Goal: Task Accomplishment & Management: Use online tool/utility

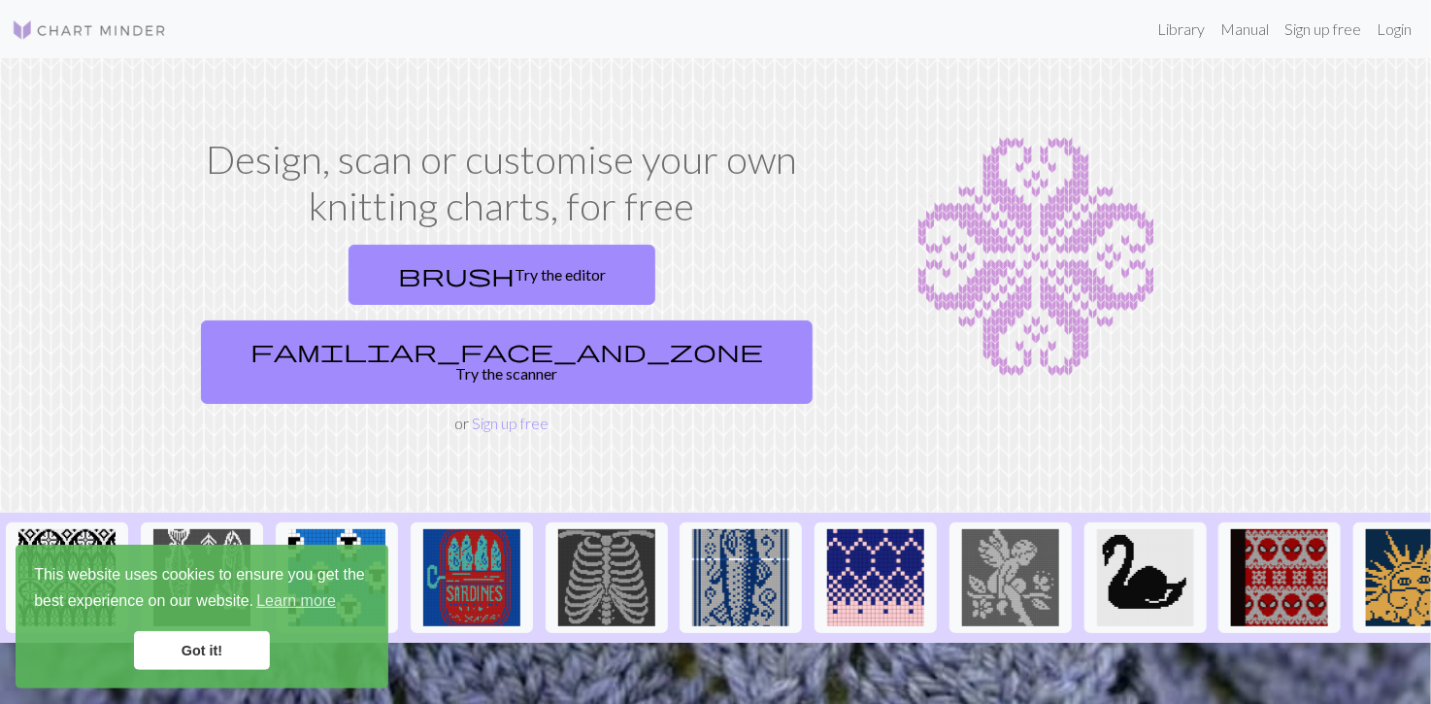
drag, startPoint x: 181, startPoint y: 660, endPoint x: 156, endPoint y: 460, distance: 201.4
click at [132, 369] on div "Design, scan or customise your own knitting charts, for free brush Try the edit…" at bounding box center [715, 285] width 1281 height 299
click at [297, 607] on link "Learn more" at bounding box center [295, 600] width 85 height 29
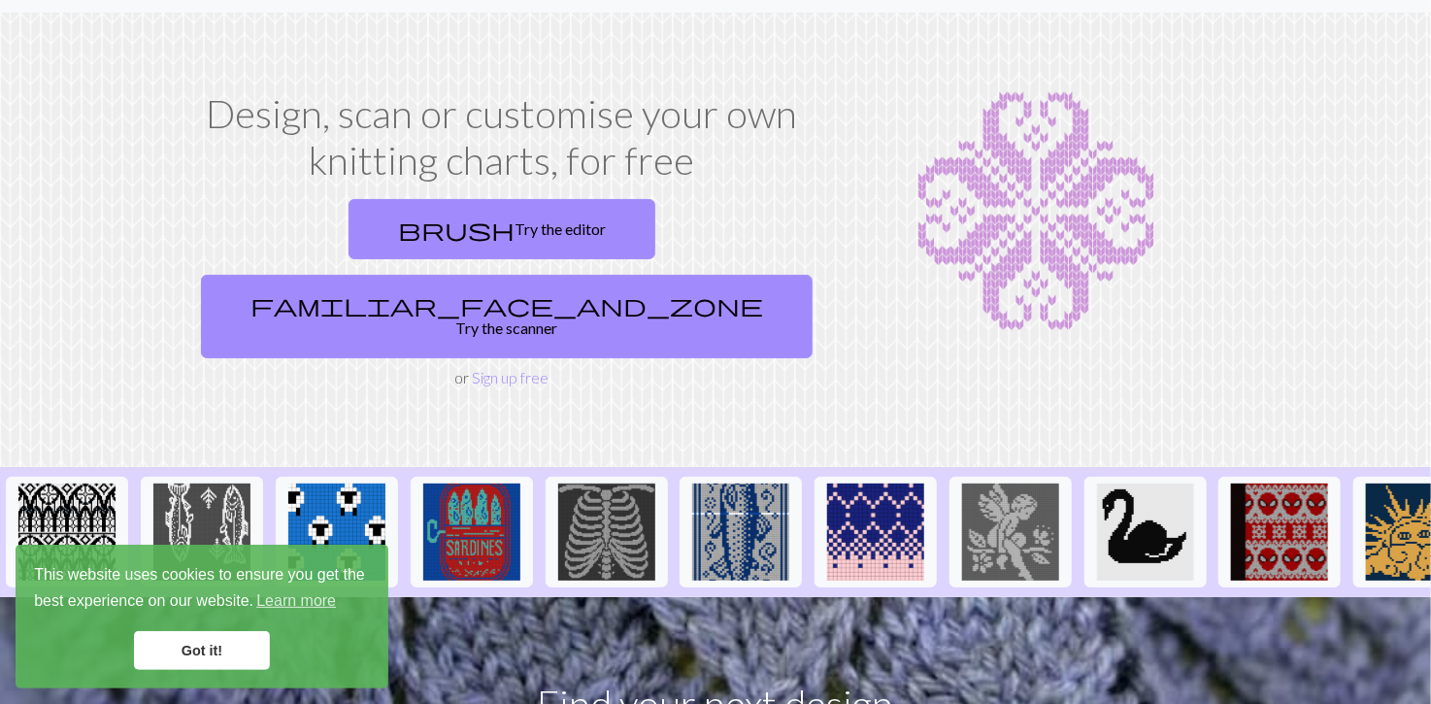
scroll to position [13, 0]
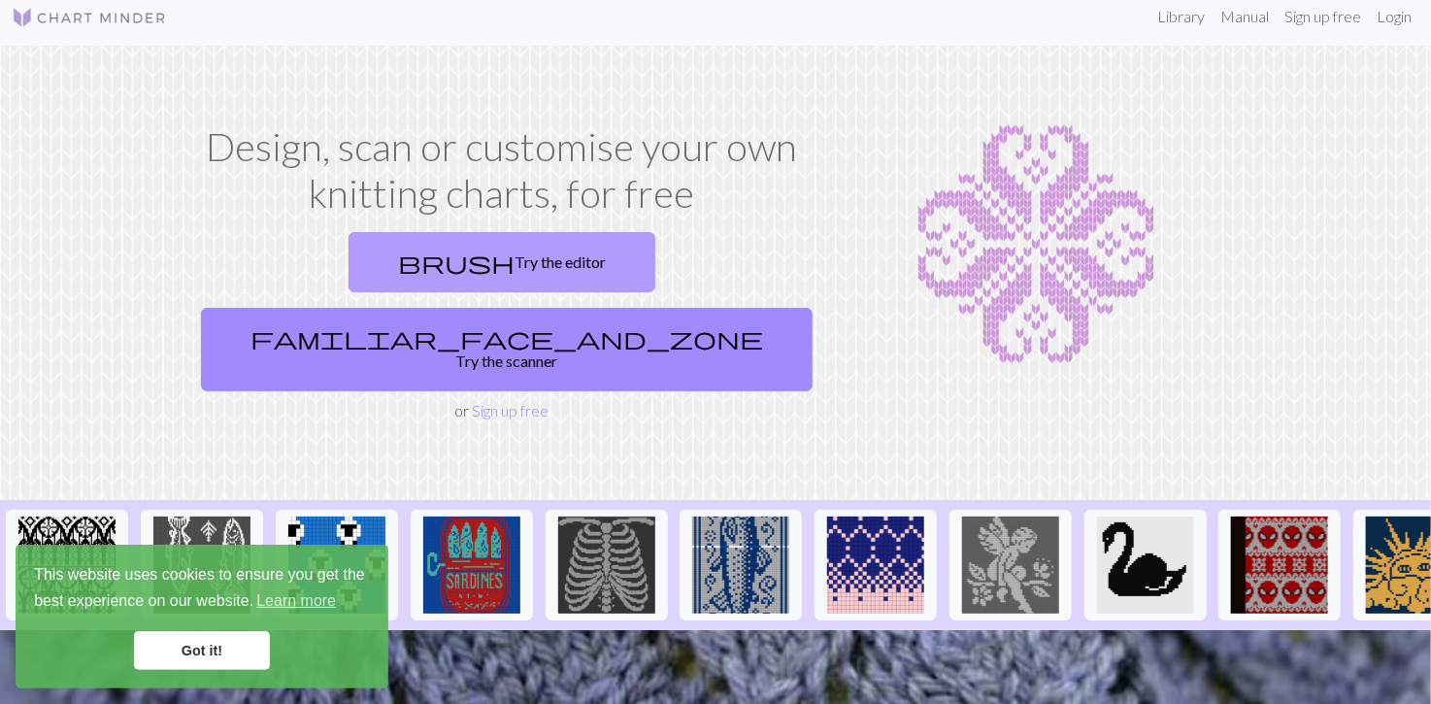
click at [348, 272] on link "brush Try the editor" at bounding box center [501, 262] width 307 height 60
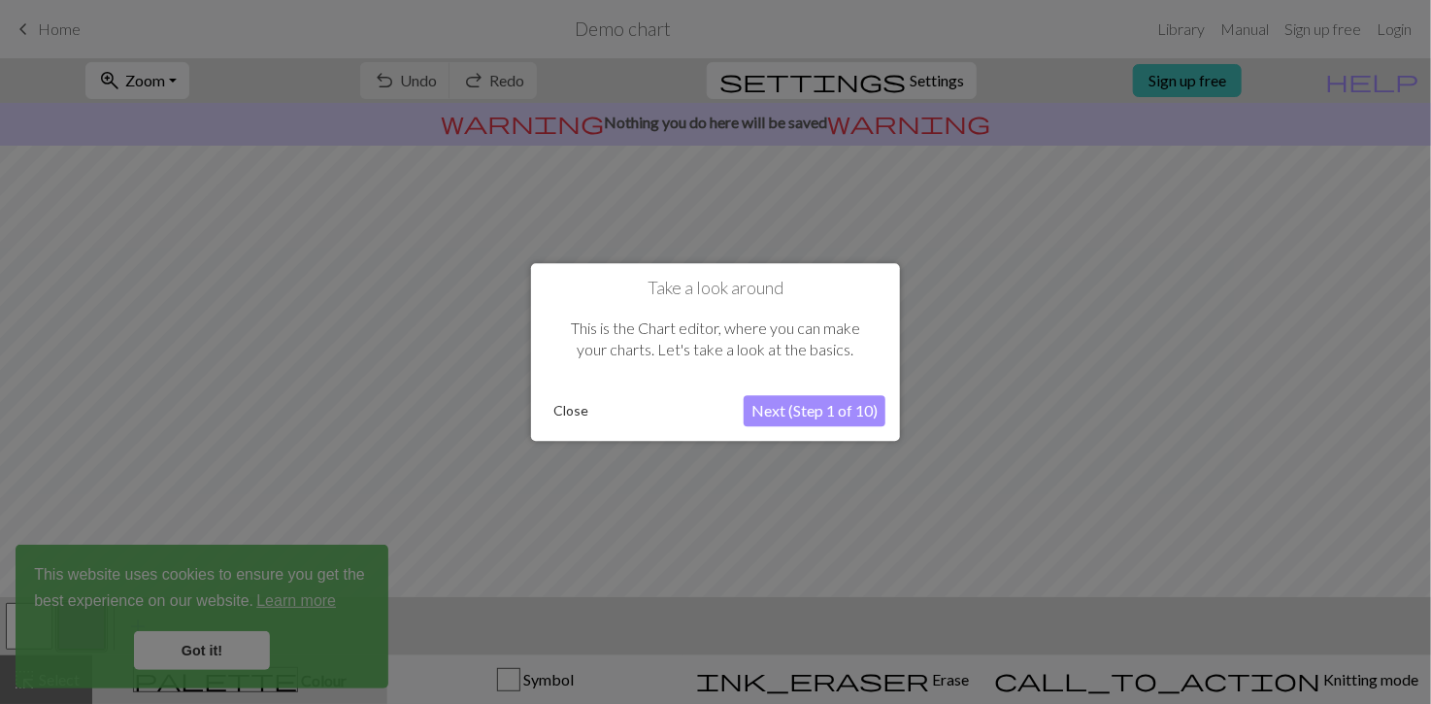
click at [220, 645] on div at bounding box center [715, 352] width 1431 height 705
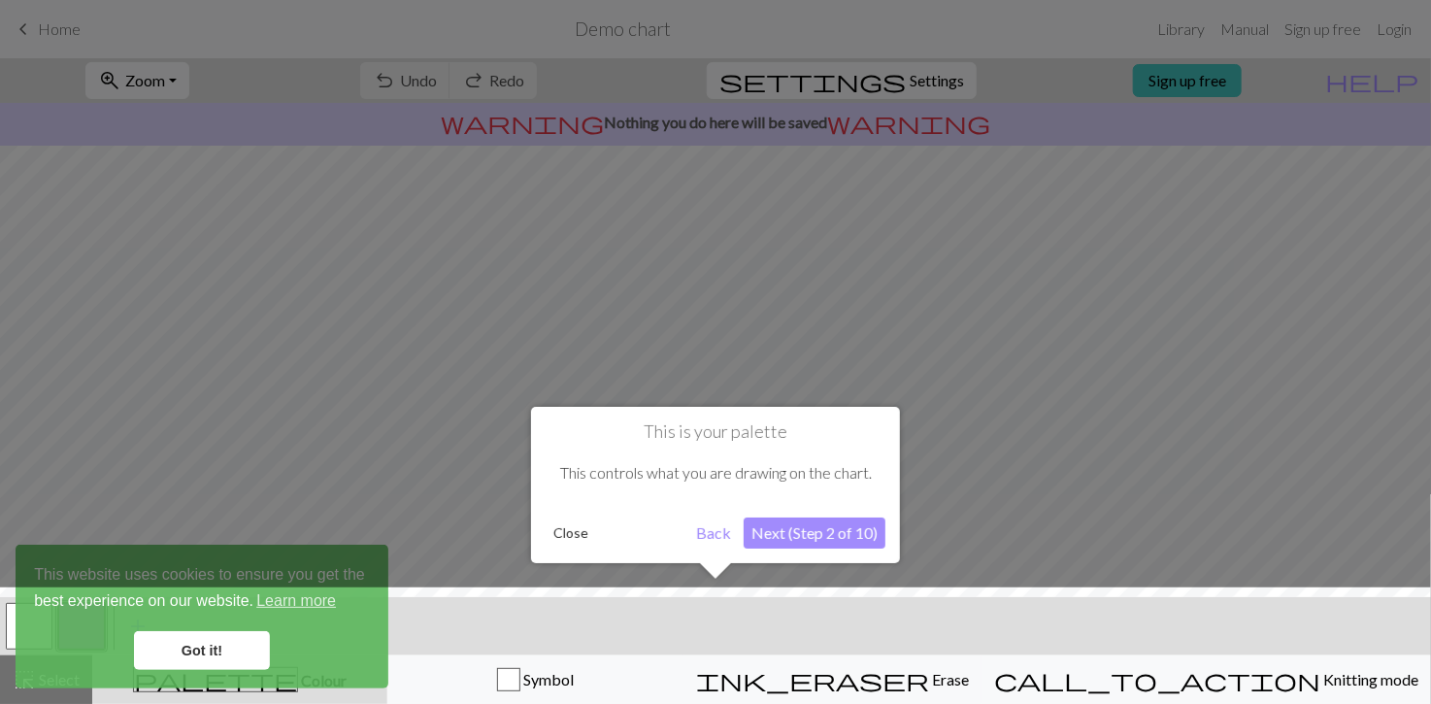
click at [220, 645] on div at bounding box center [715, 650] width 1450 height 126
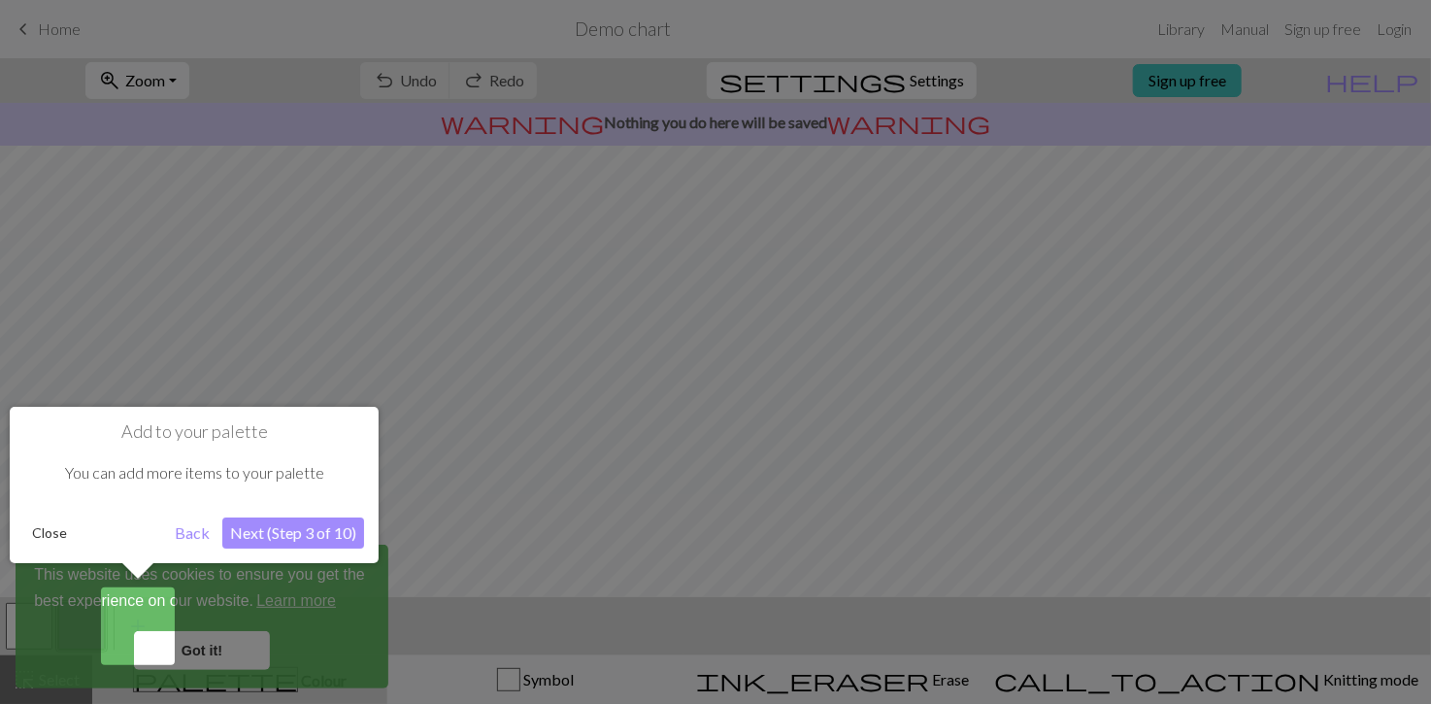
click at [191, 526] on button "Back" at bounding box center [192, 532] width 50 height 31
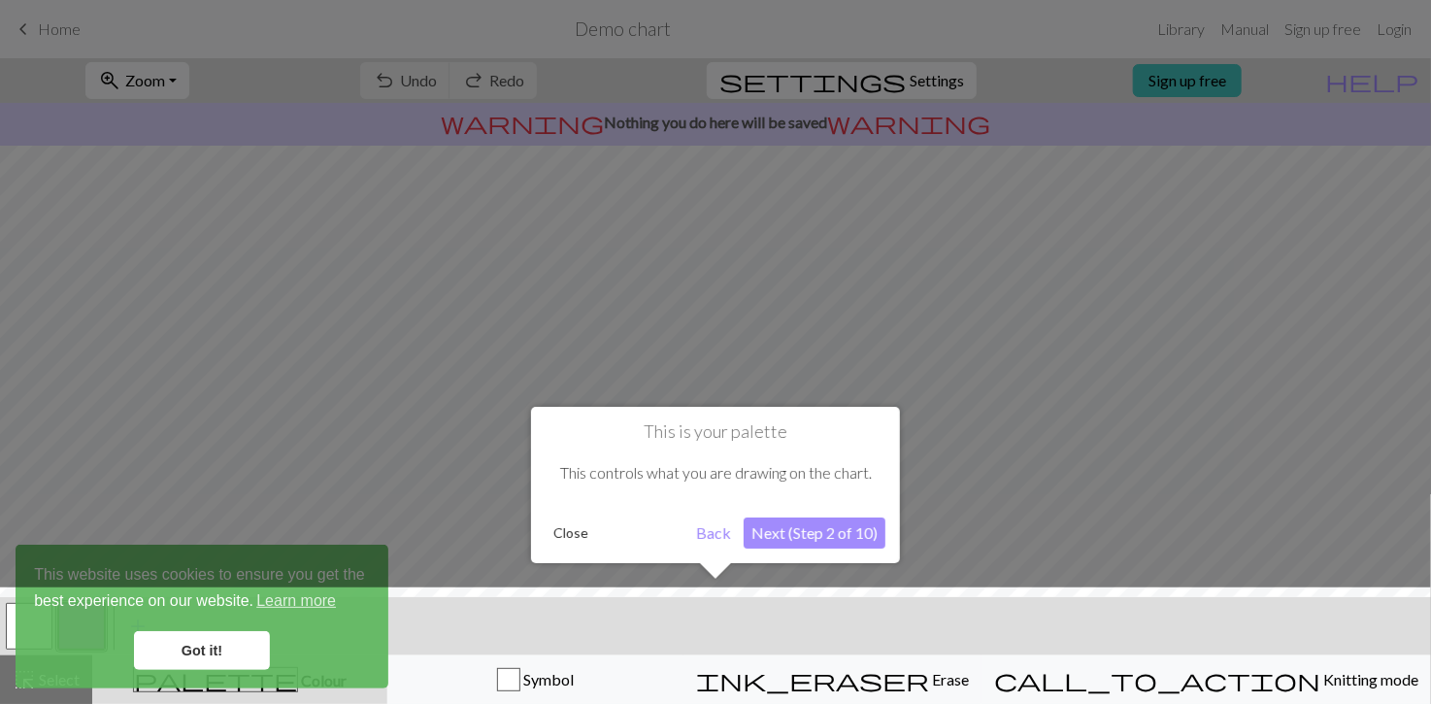
click at [187, 655] on div at bounding box center [715, 650] width 1450 height 126
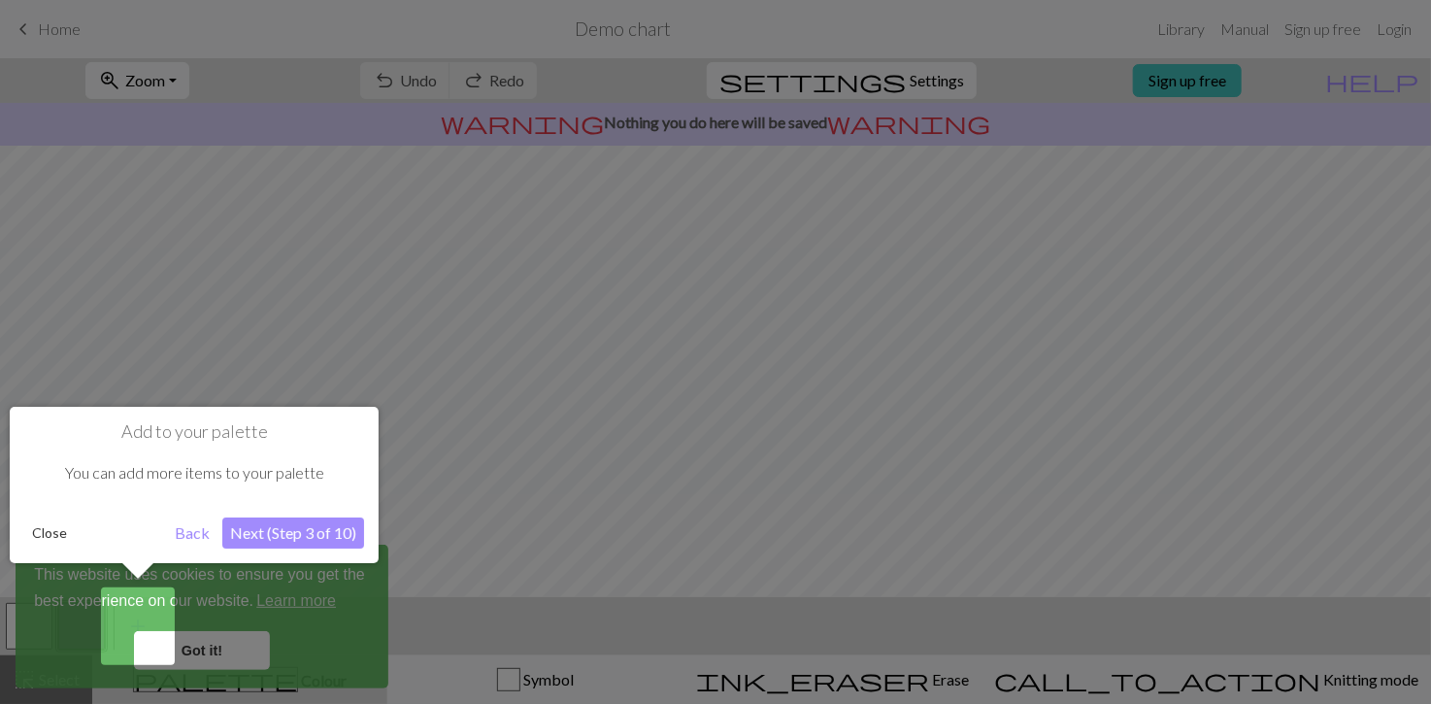
click at [201, 526] on button "Back" at bounding box center [192, 532] width 50 height 31
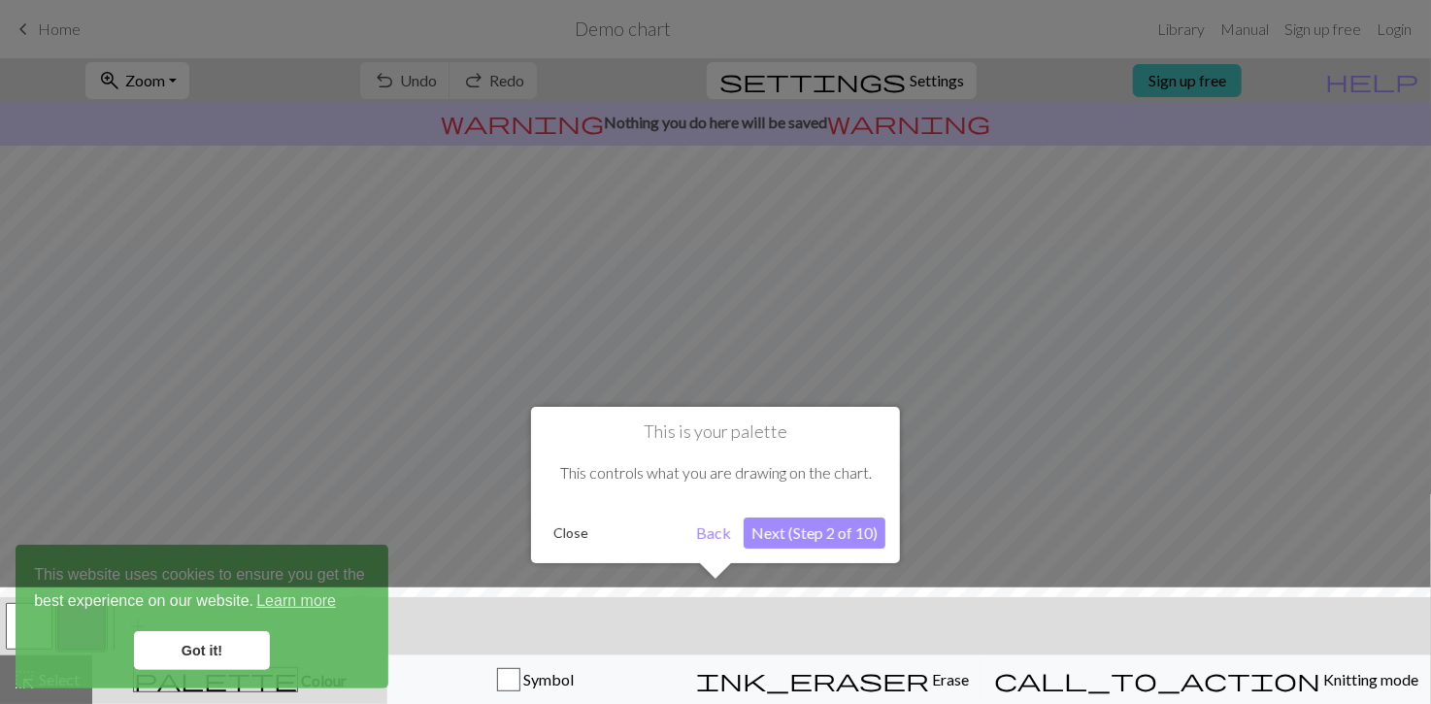
click at [201, 526] on div at bounding box center [715, 352] width 1431 height 705
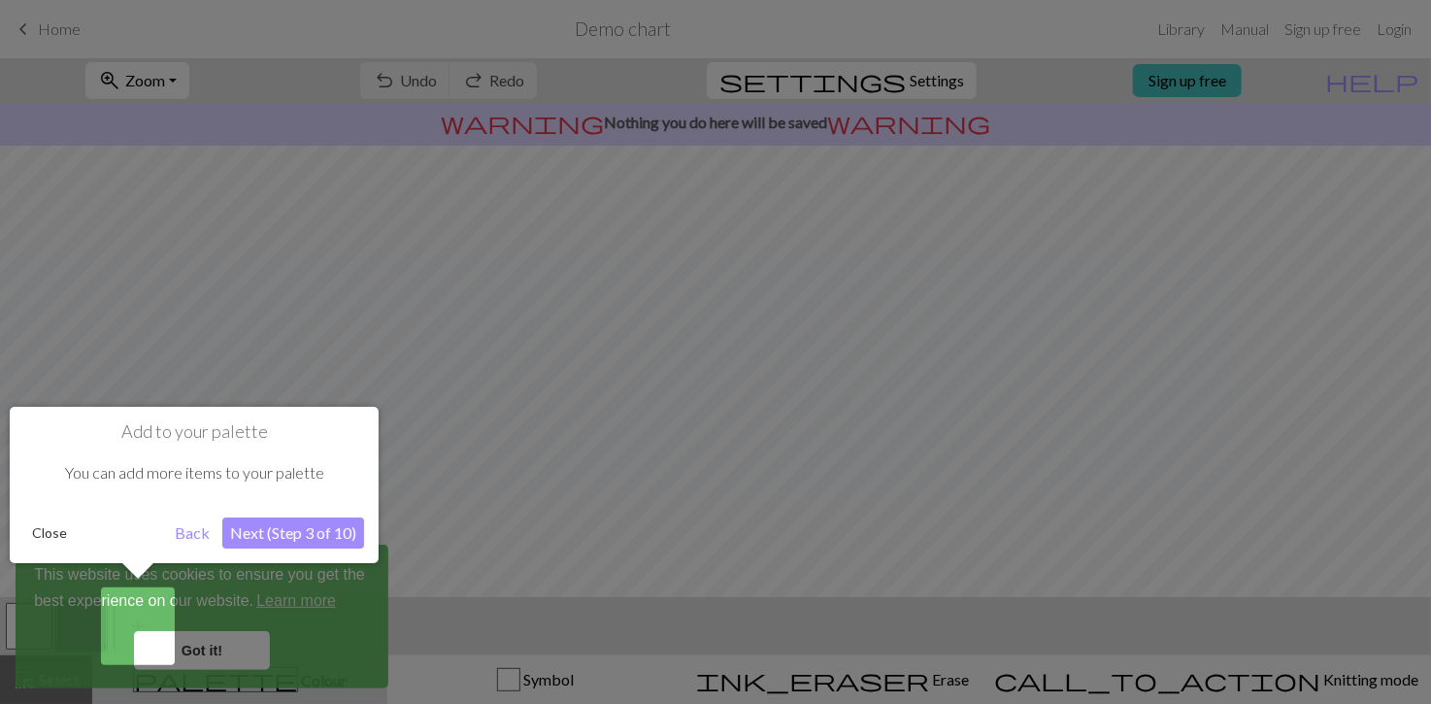
click at [201, 526] on button "Back" at bounding box center [192, 532] width 50 height 31
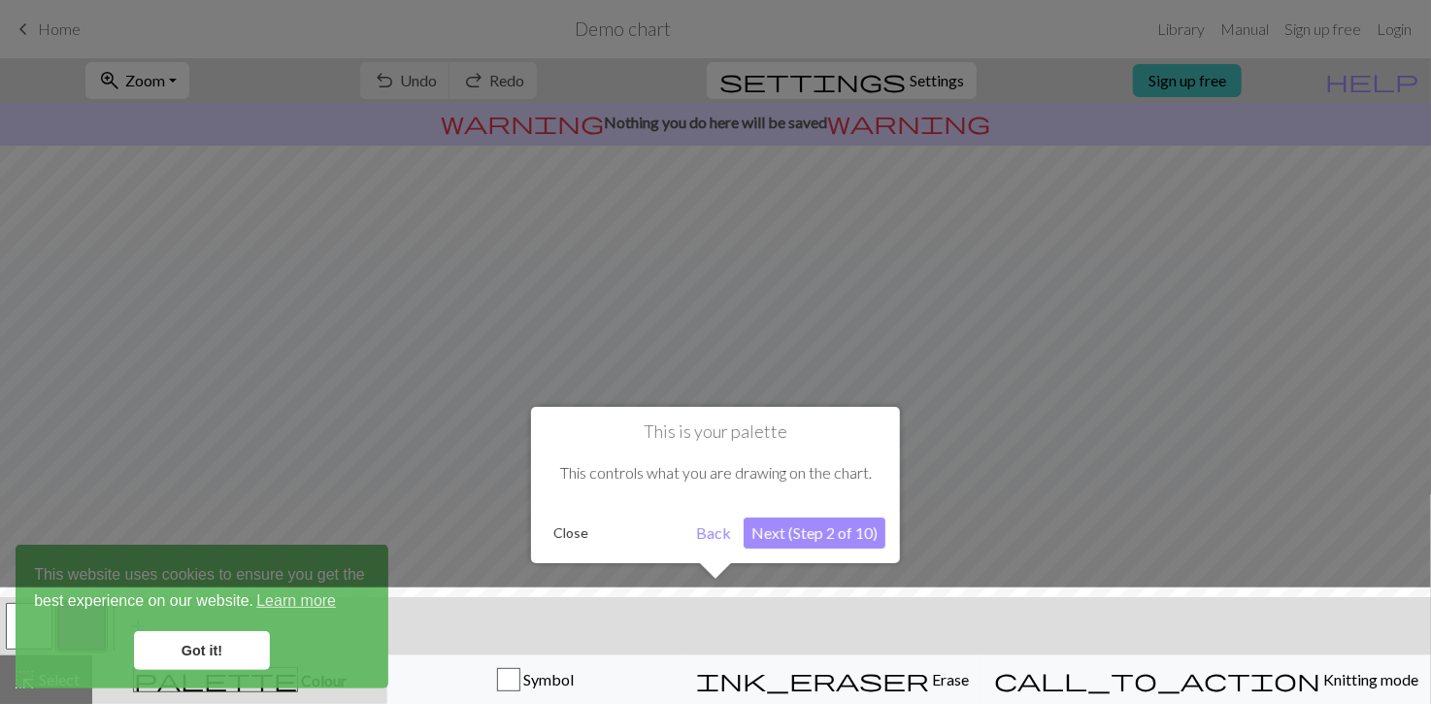
click at [719, 537] on button "Back" at bounding box center [713, 532] width 50 height 31
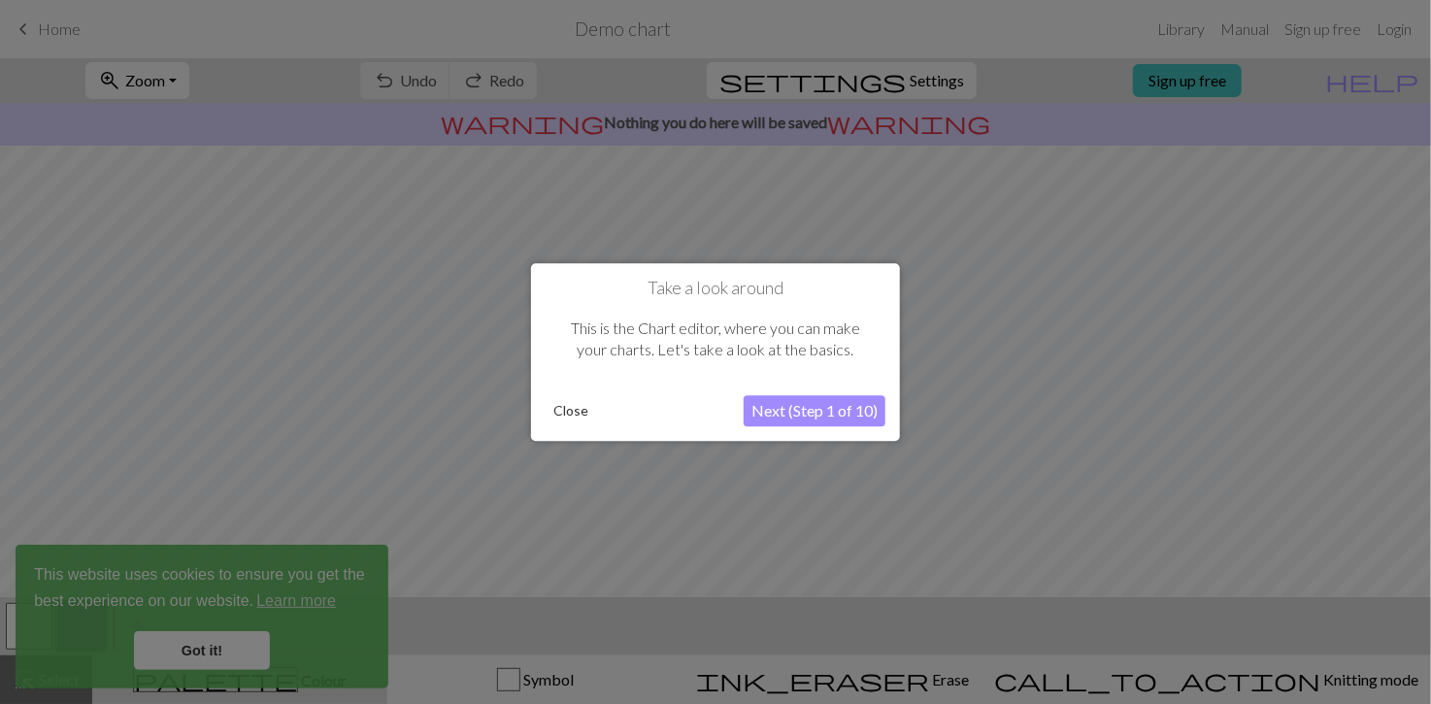
click at [578, 410] on button "Close" at bounding box center [571, 410] width 50 height 29
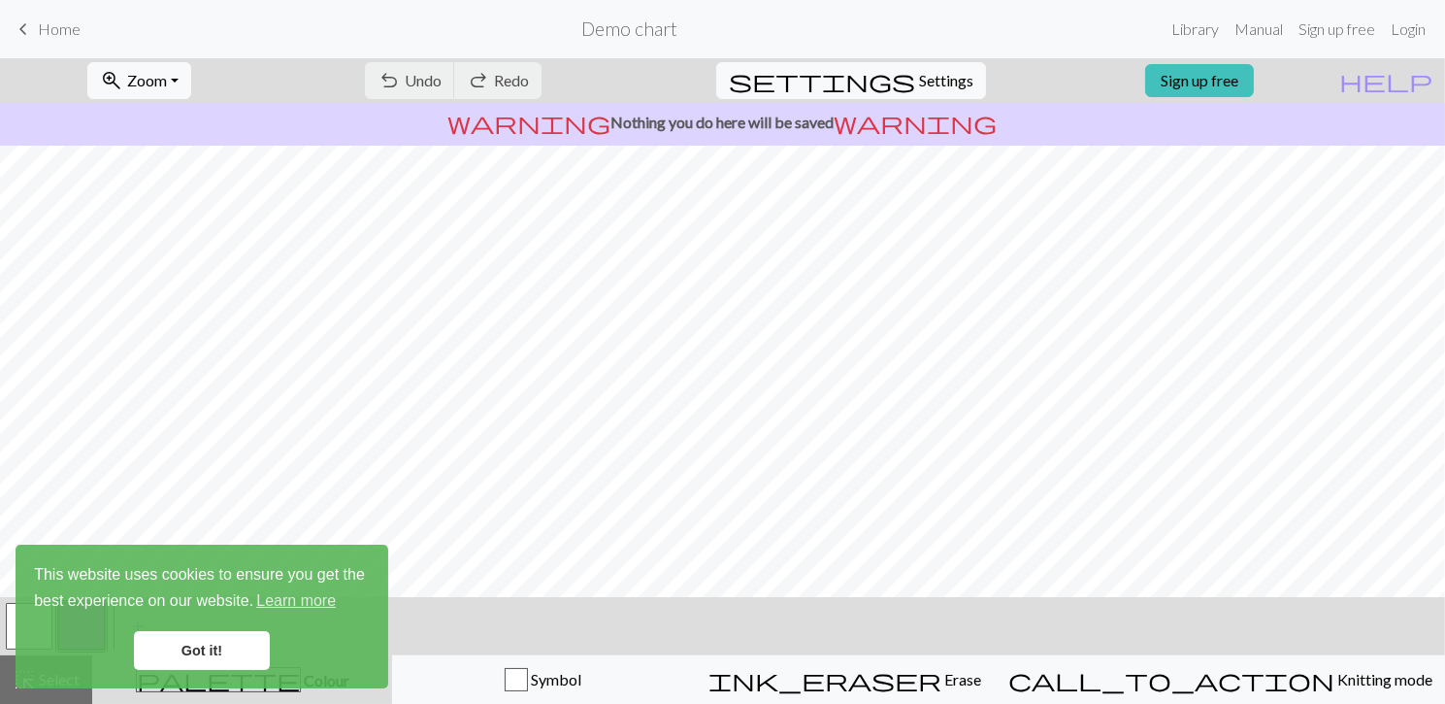
click at [193, 645] on link "Got it!" at bounding box center [202, 650] width 136 height 39
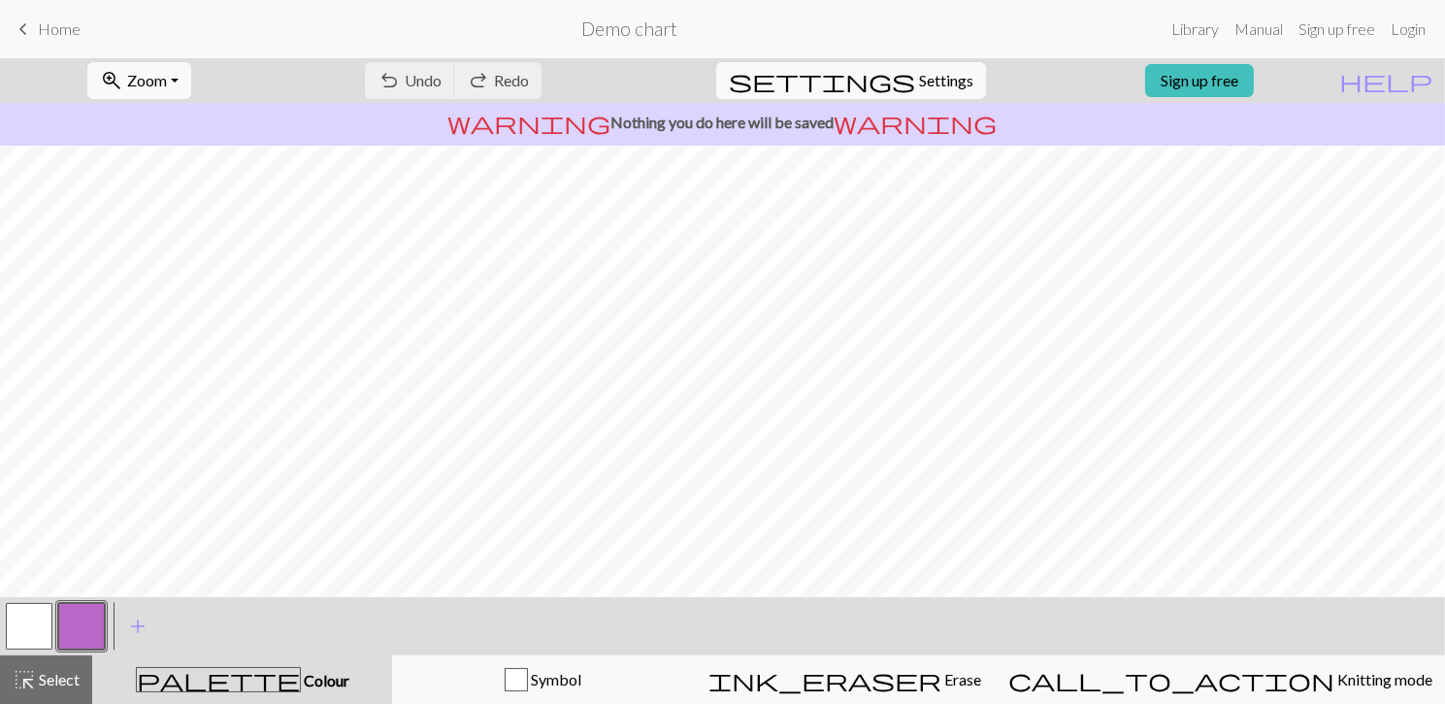
click at [34, 34] on link "keyboard_arrow_left Home" at bounding box center [46, 29] width 69 height 33
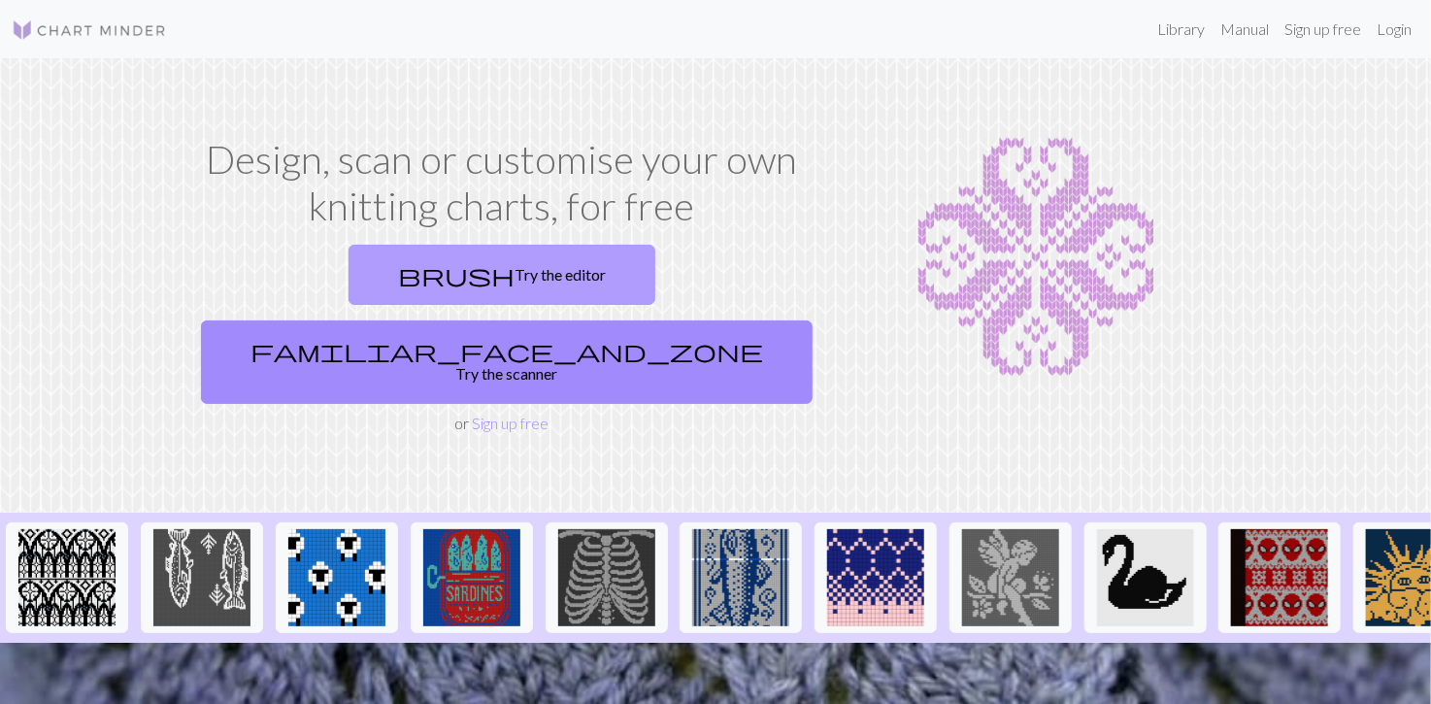
click at [348, 281] on link "brush Try the editor" at bounding box center [501, 275] width 307 height 60
click at [353, 265] on link "brush Try the editor" at bounding box center [501, 275] width 307 height 60
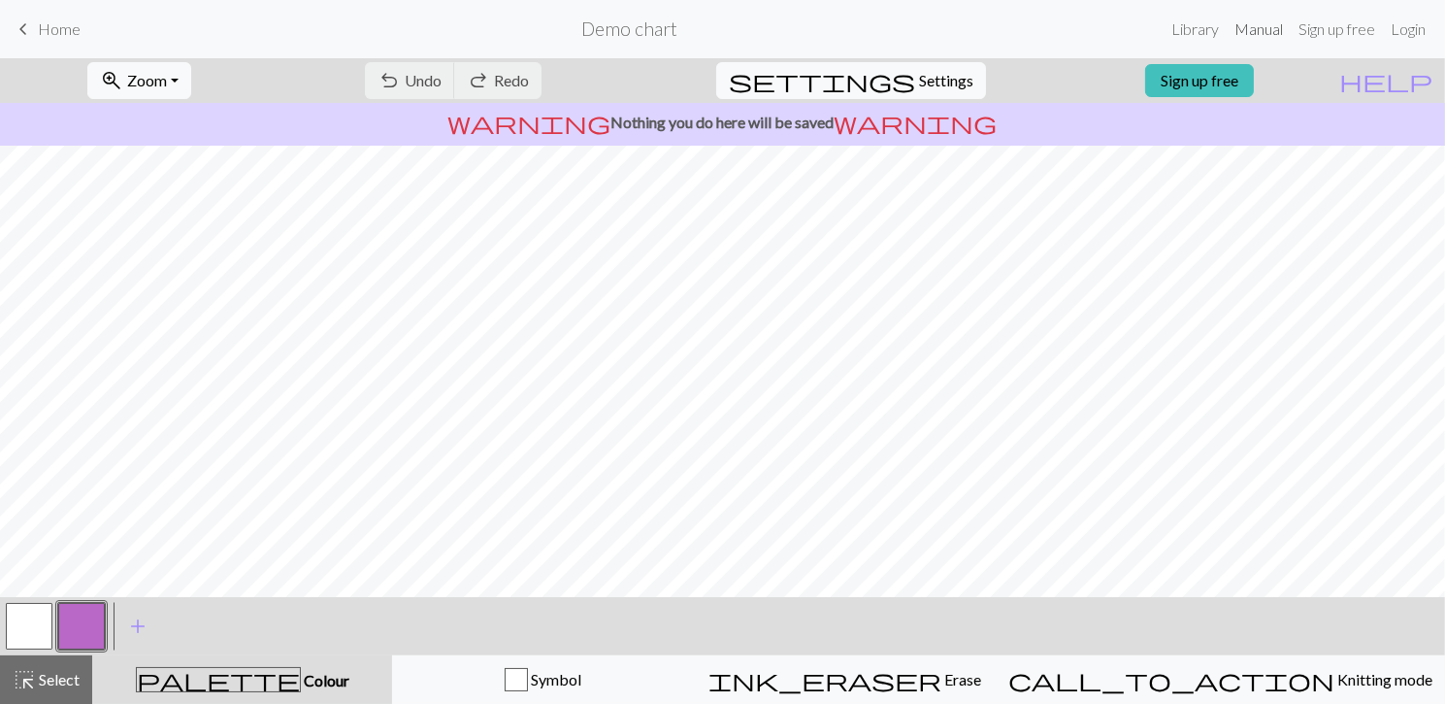
click at [1255, 27] on link "Manual" at bounding box center [1259, 29] width 64 height 39
click at [133, 628] on span "add" at bounding box center [137, 625] width 23 height 27
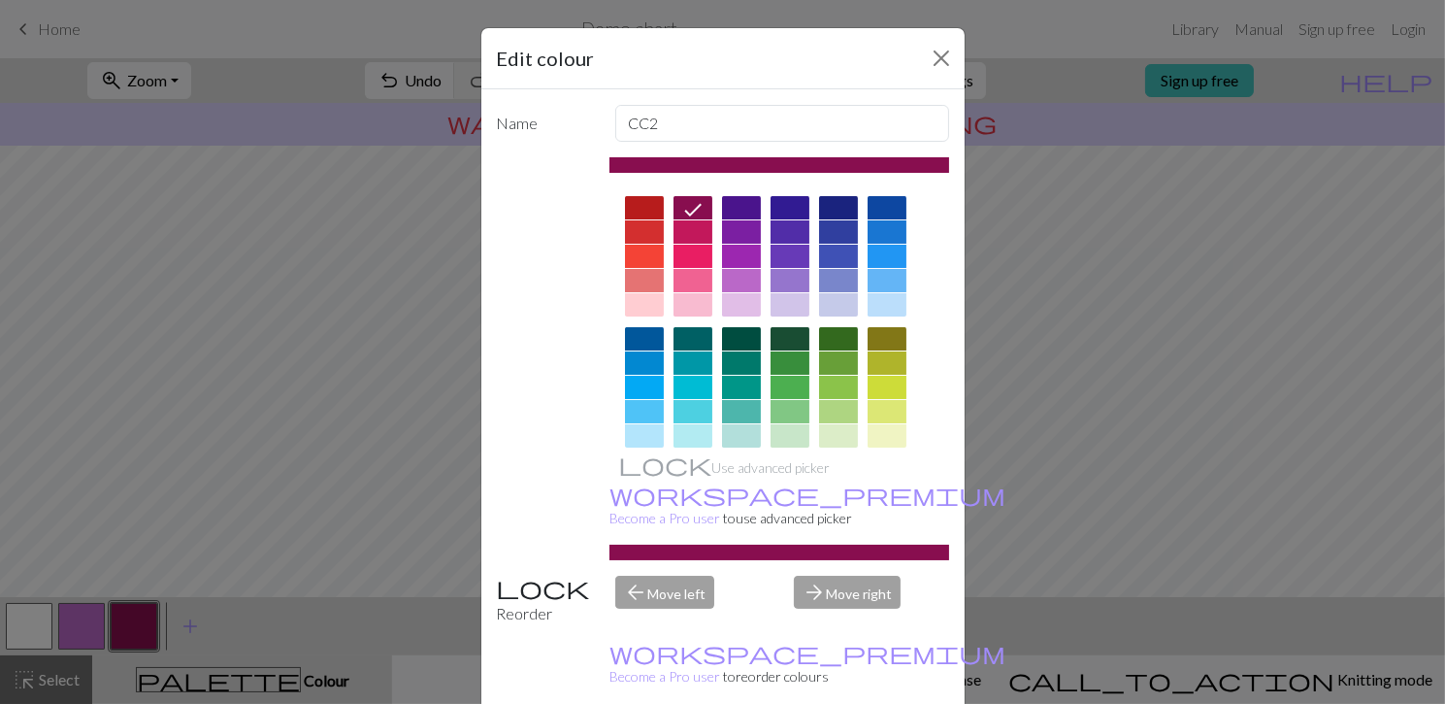
click at [886, 245] on div at bounding box center [887, 256] width 39 height 23
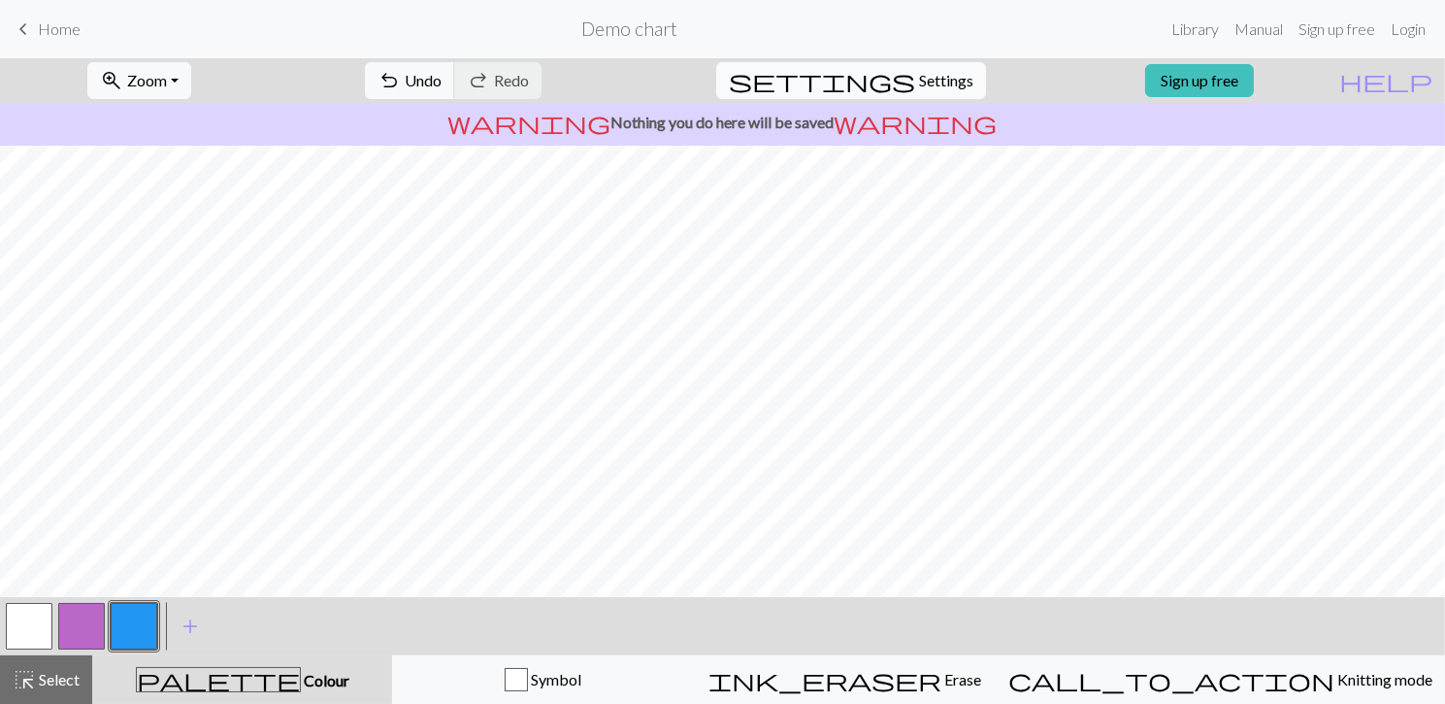
click at [924, 86] on span "Settings" at bounding box center [946, 80] width 54 height 23
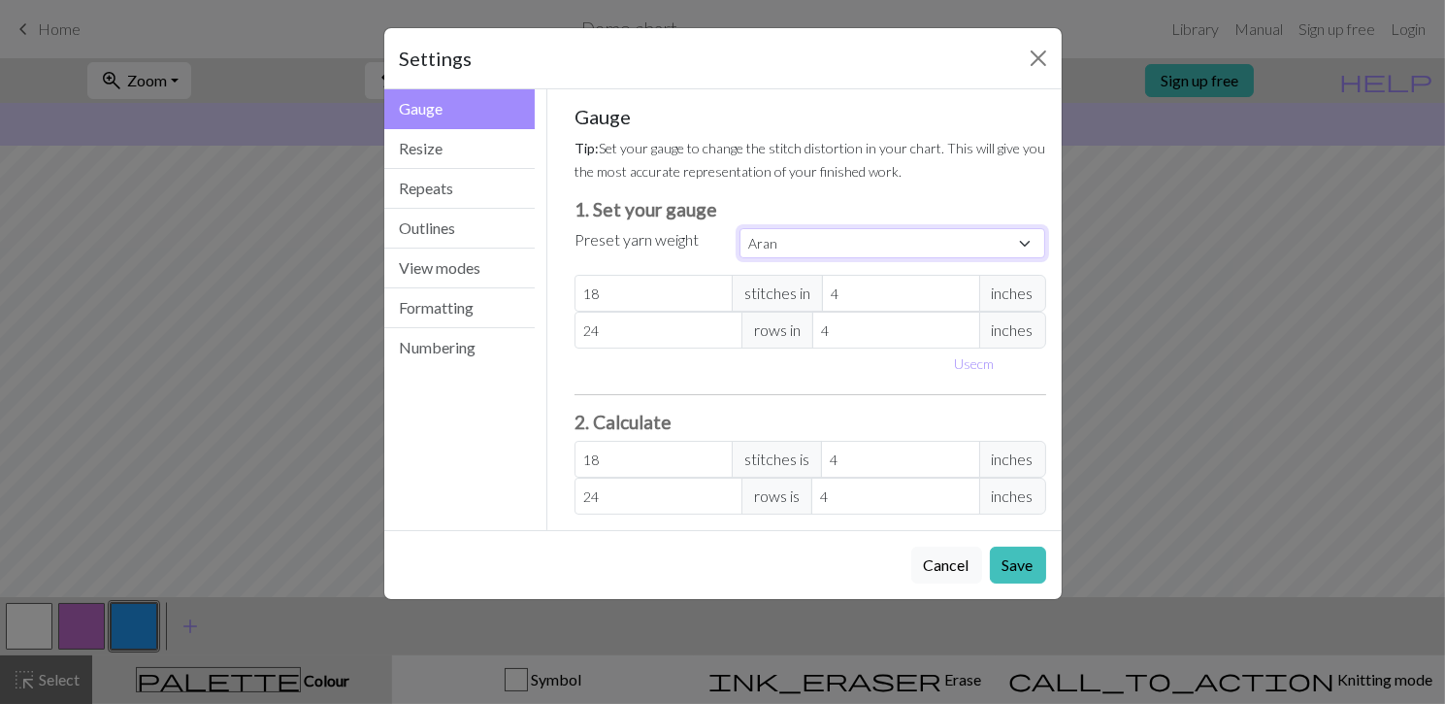
click at [849, 241] on select "Custom Square Lace Light Fingering Fingering Sport Double knit Worsted Aran Bul…" at bounding box center [893, 243] width 307 height 30
select select "dk"
click at [740, 228] on select "Custom Square Lace Light Fingering Fingering Sport Double knit Worsted Aran Bul…" at bounding box center [893, 243] width 307 height 30
type input "22"
type input "30"
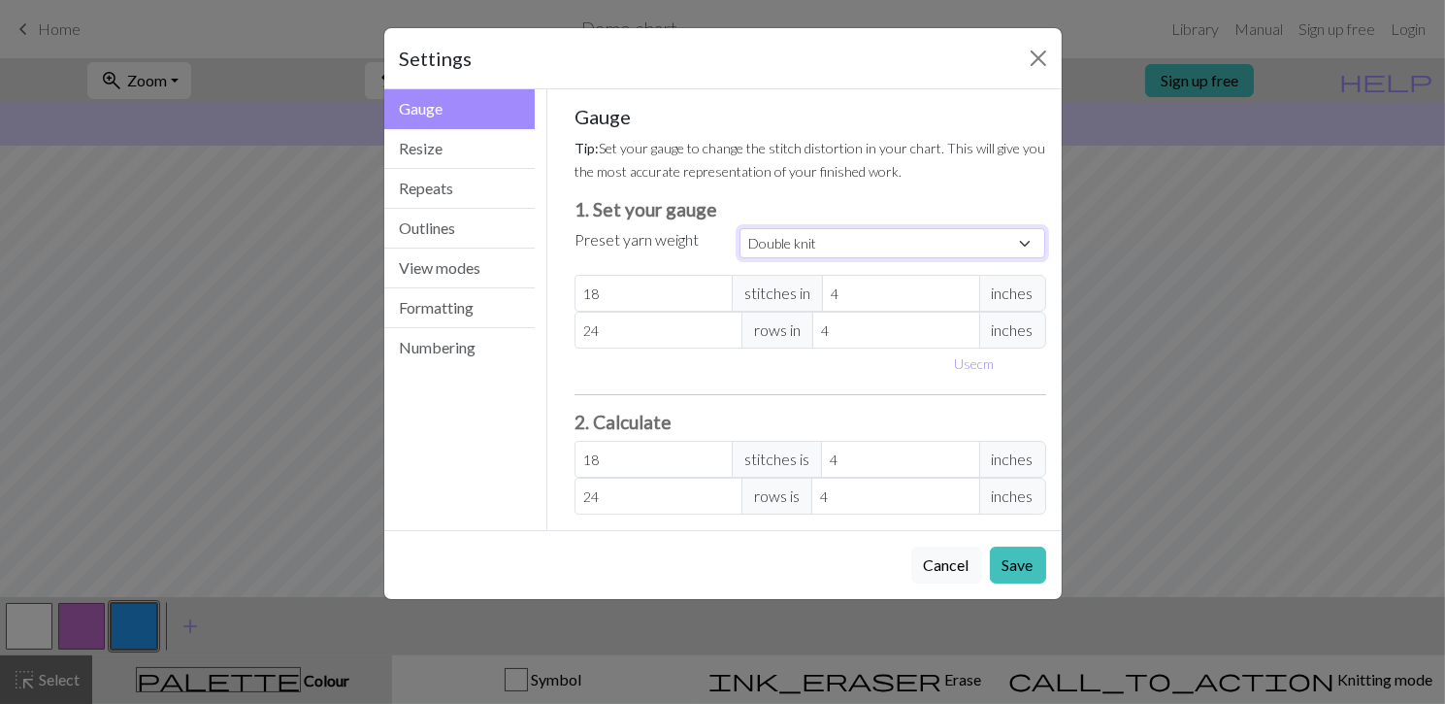
type input "22"
type input "30"
click at [834, 239] on select "Custom Square Lace Light Fingering Fingering Sport Double knit Worsted Aran Bul…" at bounding box center [893, 243] width 307 height 30
select select "worsted"
click at [740, 228] on select "Custom Square Lace Light Fingering Fingering Sport Double knit Worsted Aran Bul…" at bounding box center [893, 243] width 307 height 30
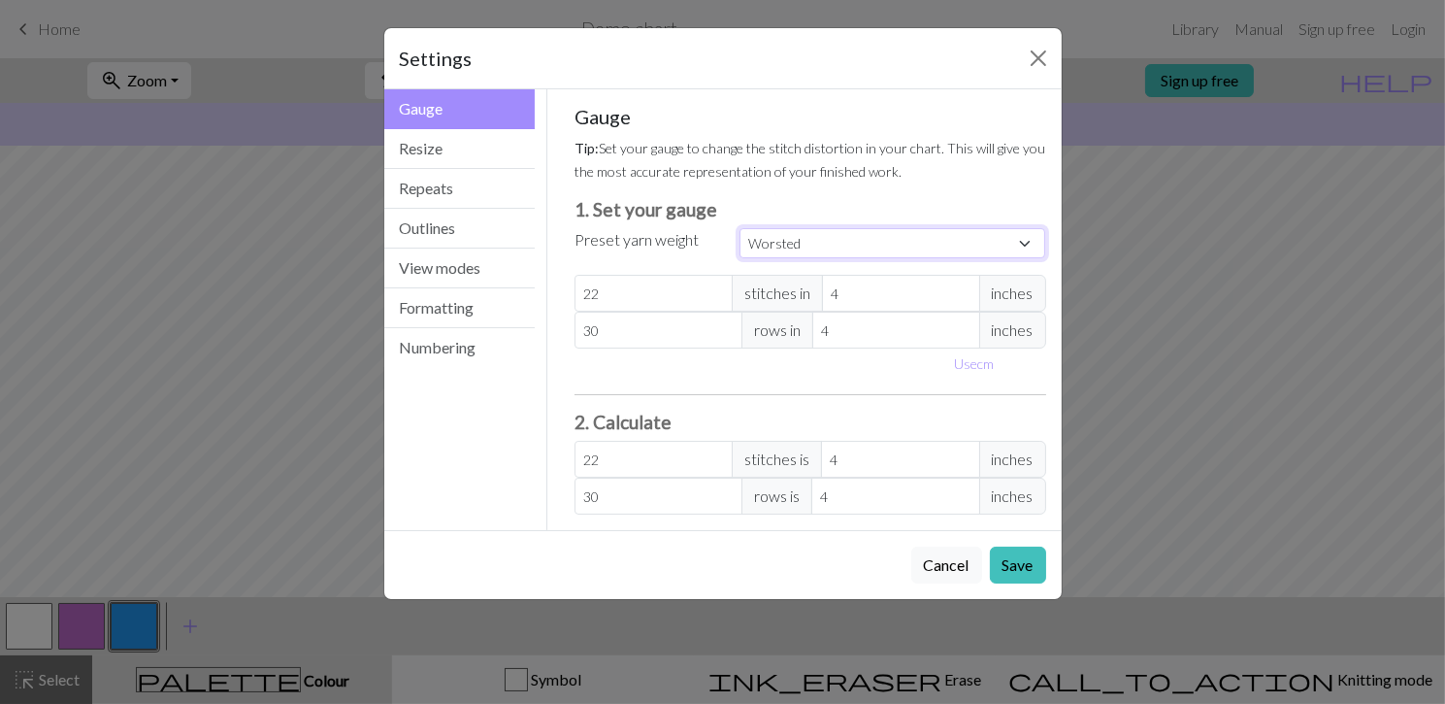
type input "20"
type input "26"
type input "20"
type input "26"
click at [837, 248] on select "Custom Square Lace Light Fingering Fingering Sport Double knit Worsted Aran Bul…" at bounding box center [893, 243] width 307 height 30
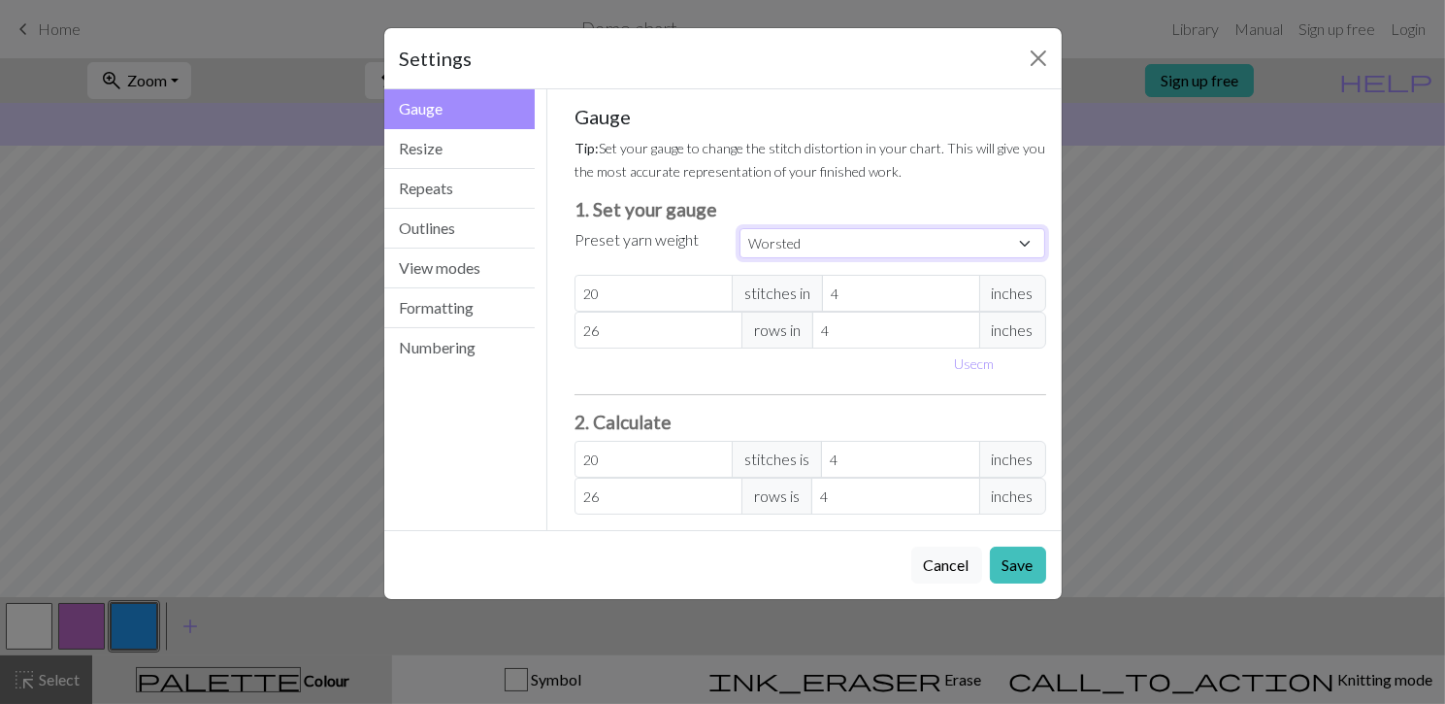
select select "lightfingering"
click at [740, 228] on select "Custom Square Lace Light Fingering Fingering Sport Double knit Worsted Aran Bul…" at bounding box center [893, 243] width 307 height 30
type input "32"
type input "38"
type input "32"
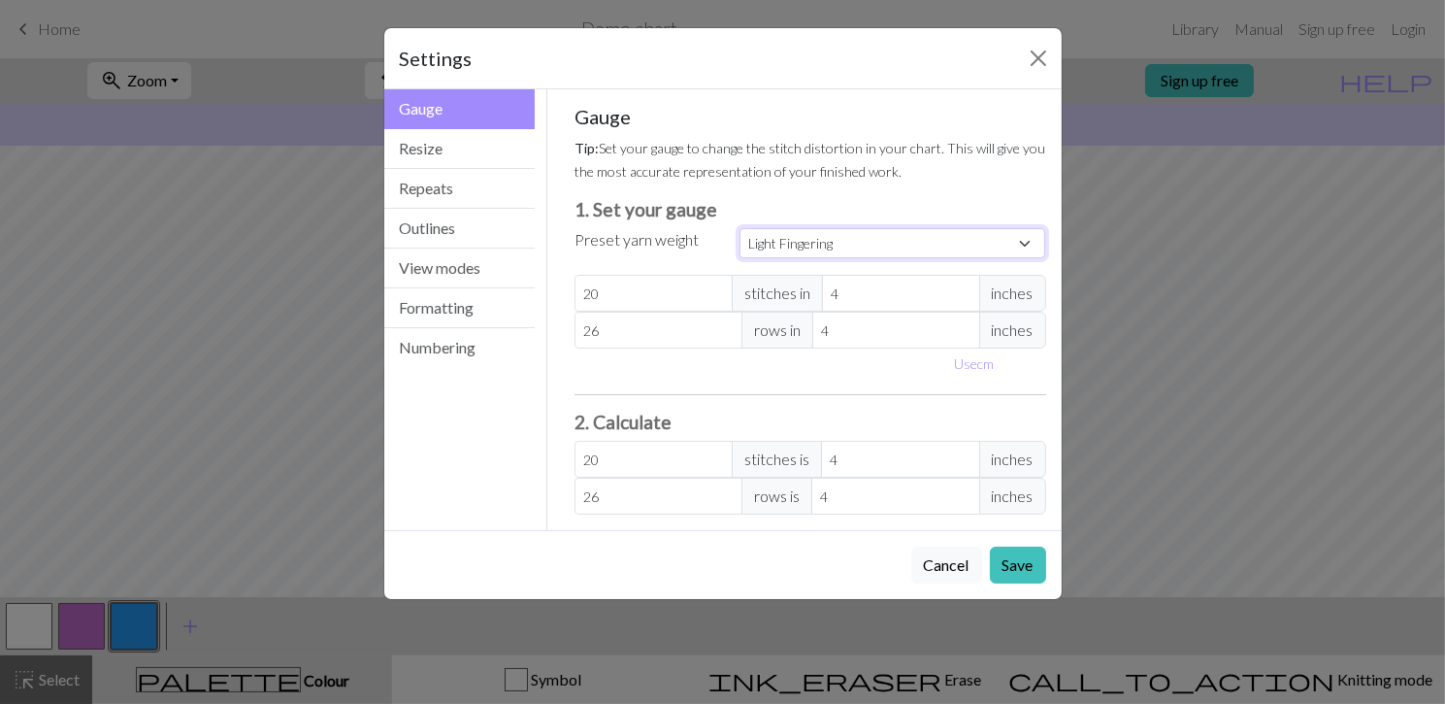
type input "38"
click at [829, 242] on select "Custom Square Lace Light Fingering Fingering Sport Double knit Worsted Aran Bul…" at bounding box center [893, 243] width 307 height 30
select select "aran"
click at [740, 228] on select "Custom Square Lace Light Fingering Fingering Sport Double knit Worsted Aran Bul…" at bounding box center [893, 243] width 307 height 30
type input "18"
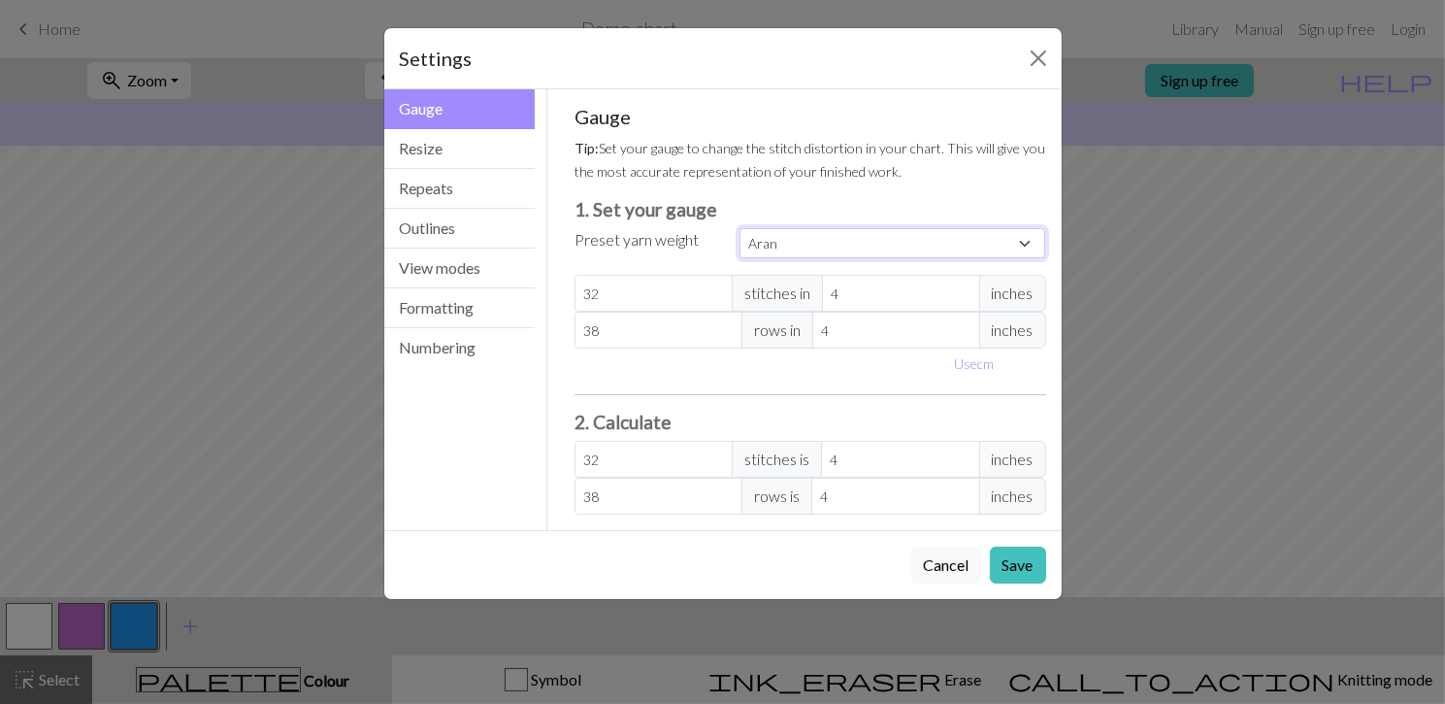
type input "24"
type input "18"
type input "24"
click at [812, 248] on select "Custom Square Lace Light Fingering Fingering Sport Double knit Worsted Aran Bul…" at bounding box center [893, 243] width 307 height 30
select select "dk"
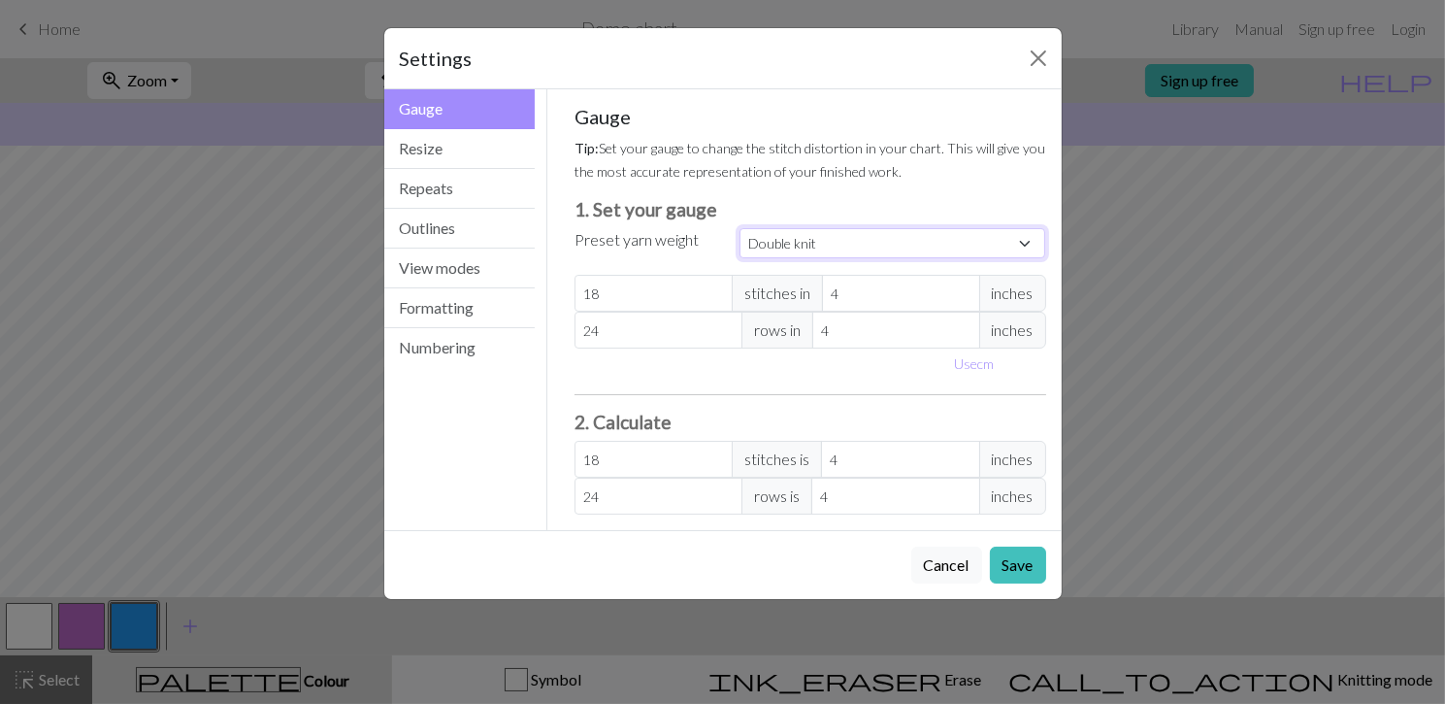
click at [740, 228] on select "Custom Square Lace Light Fingering Fingering Sport Double knit Worsted Aran Bul…" at bounding box center [893, 243] width 307 height 30
type input "22"
type input "30"
type input "22"
type input "30"
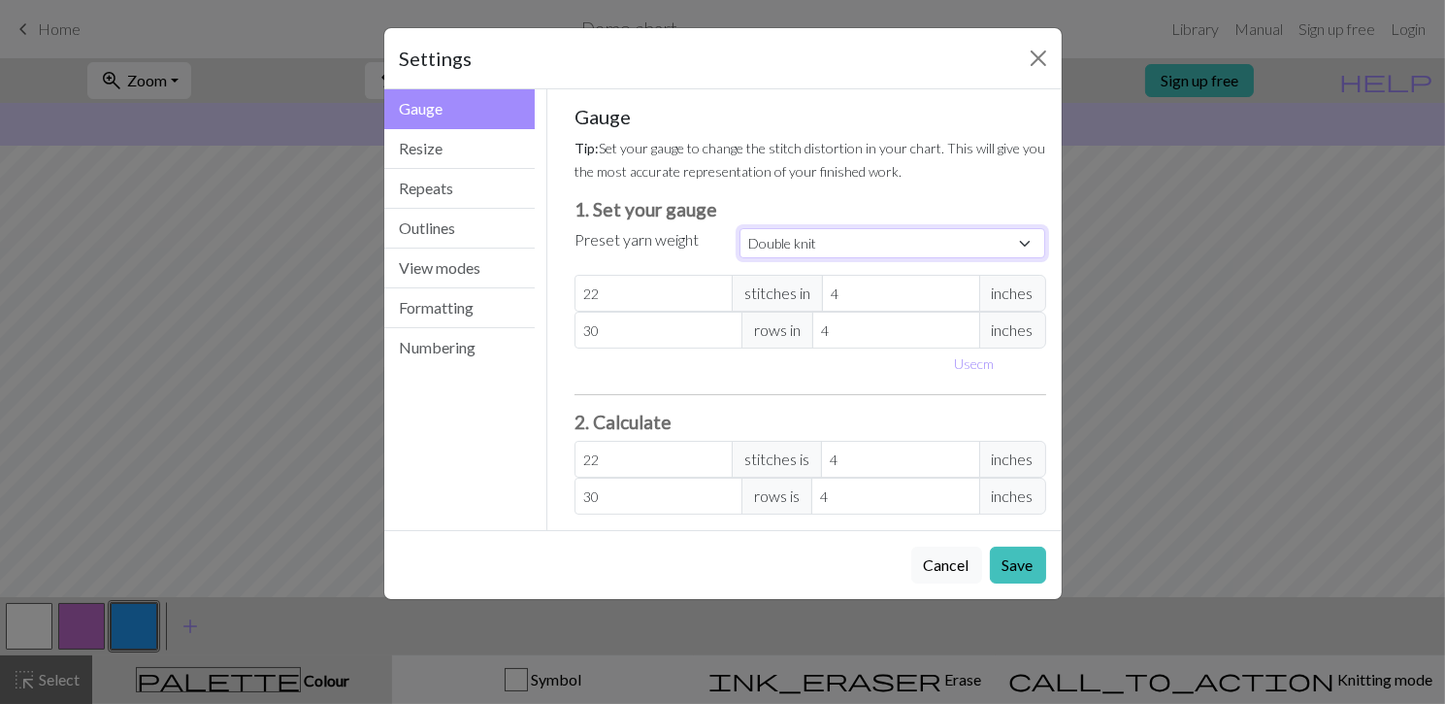
click at [803, 245] on select "Custom Square Lace Light Fingering Fingering Sport Double knit Worsted Aran Bul…" at bounding box center [893, 243] width 307 height 30
select select "sport"
click at [740, 228] on select "Custom Square Lace Light Fingering Fingering Sport Double knit Worsted Aran Bul…" at bounding box center [893, 243] width 307 height 30
type input "24"
type input "34"
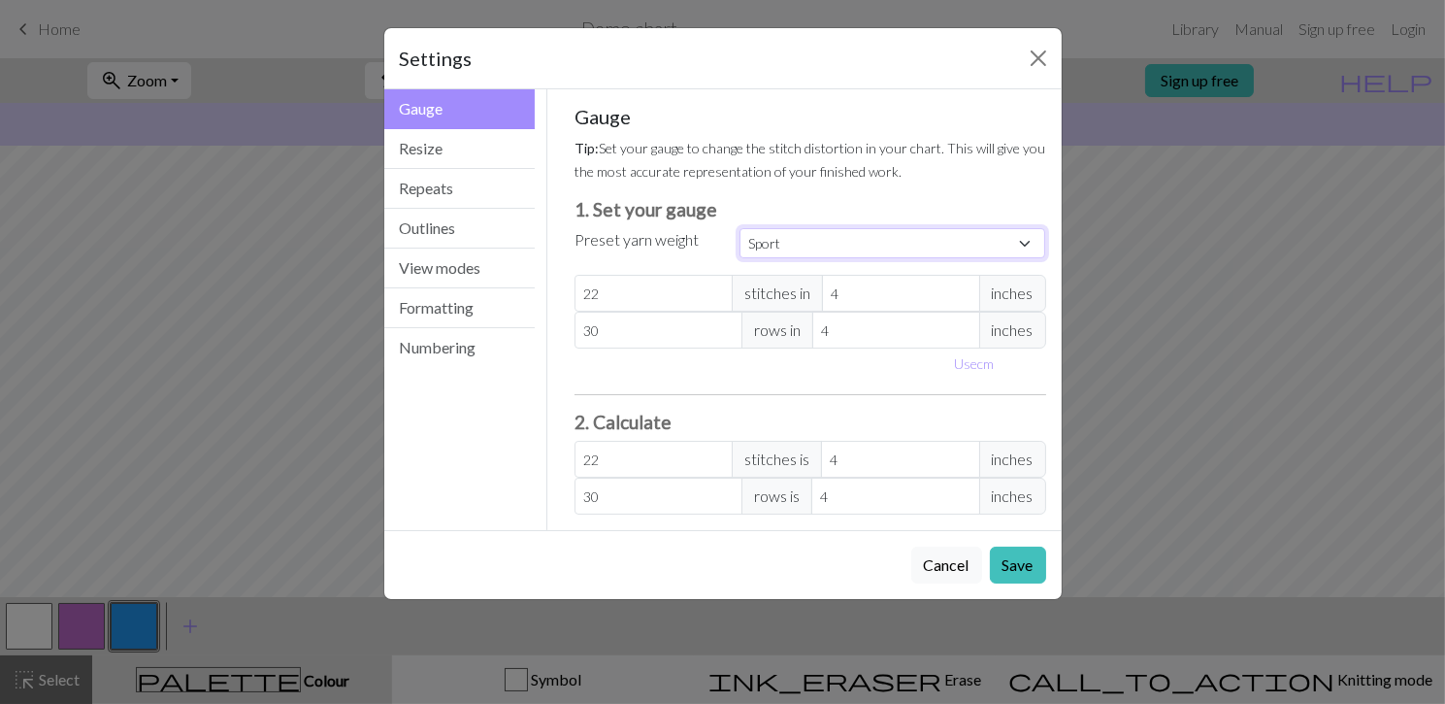
type input "24"
type input "34"
click at [793, 249] on select "Custom Square Lace Light Fingering Fingering Sport Double knit Worsted Aran Bul…" at bounding box center [893, 243] width 307 height 30
select select "worsted"
click at [740, 228] on select "Custom Square Lace Light Fingering Fingering Sport Double knit Worsted Aran Bul…" at bounding box center [893, 243] width 307 height 30
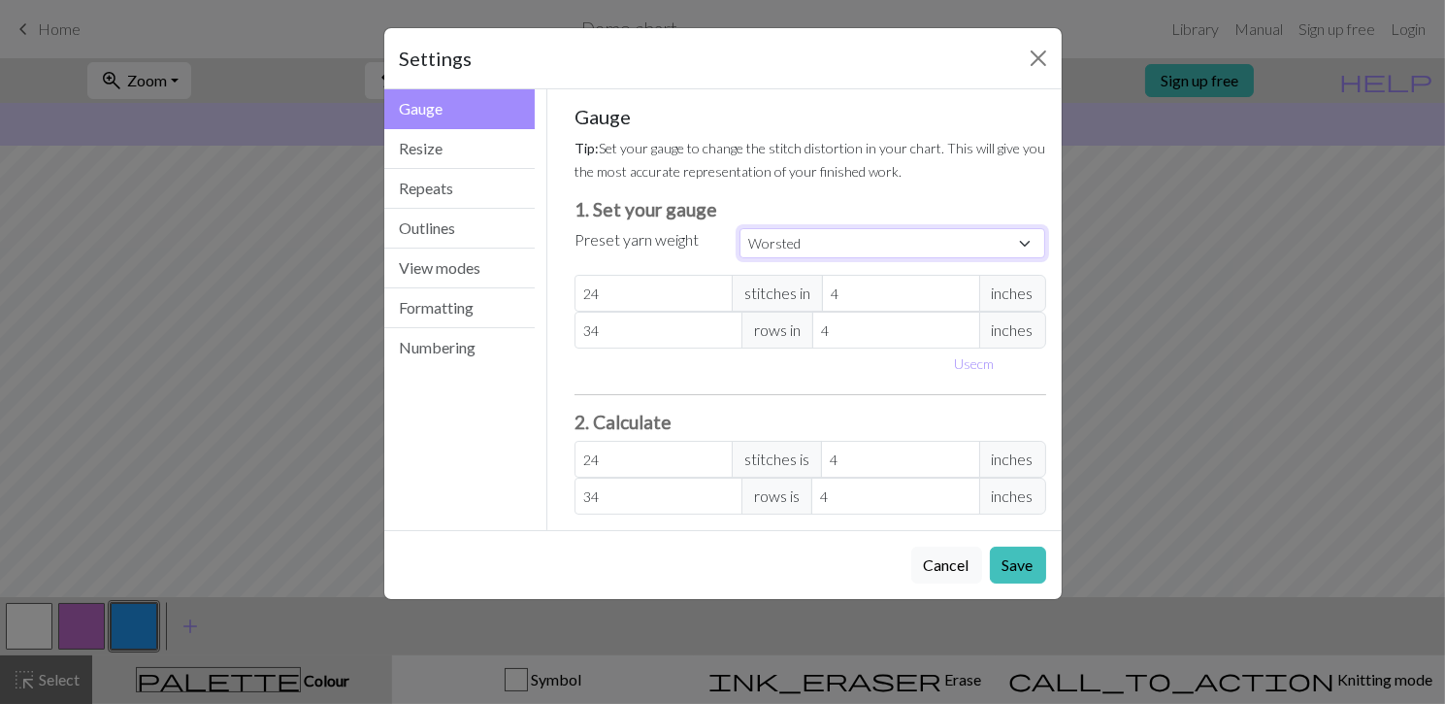
type input "20"
type input "26"
type input "20"
type input "26"
click at [936, 572] on button "Cancel" at bounding box center [946, 564] width 71 height 37
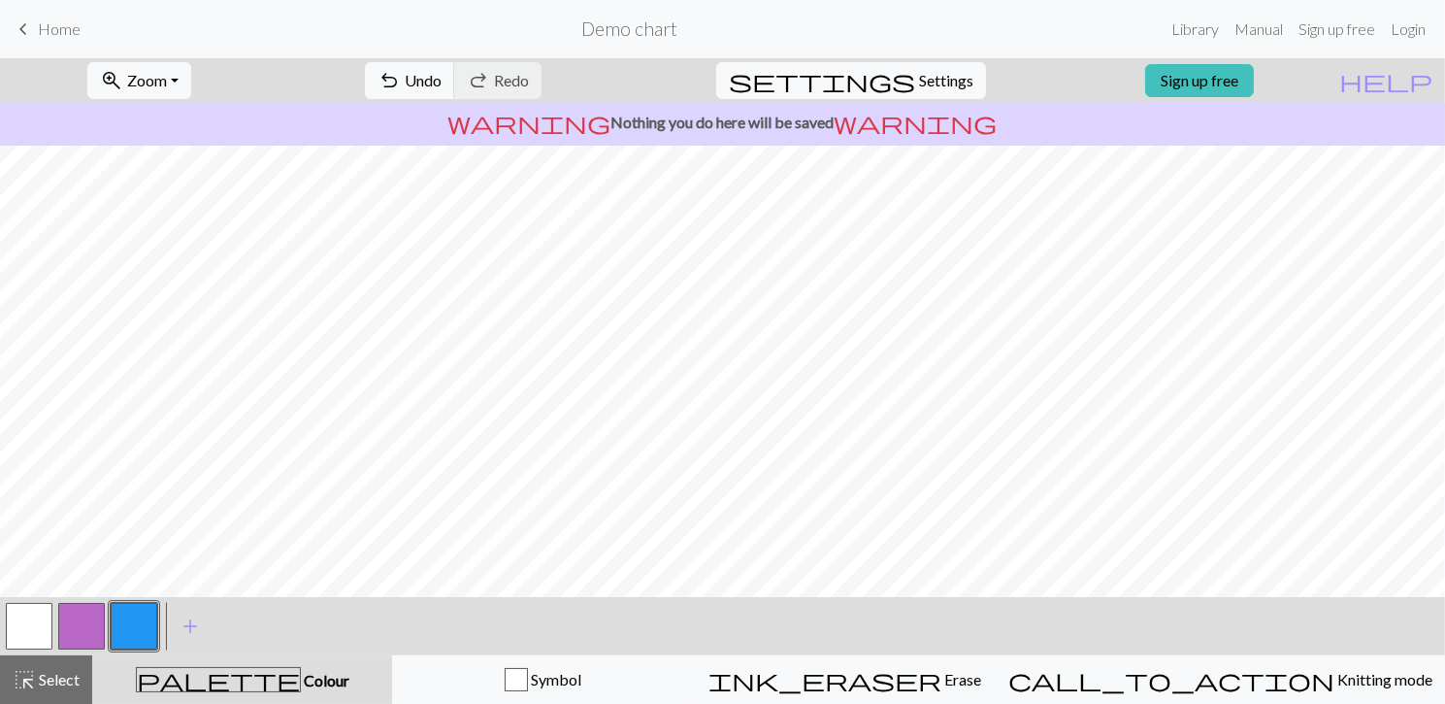
click at [83, 633] on button "button" at bounding box center [81, 626] width 47 height 47
click at [33, 626] on button "button" at bounding box center [29, 626] width 47 height 47
click at [43, 19] on span "Home" at bounding box center [59, 28] width 43 height 18
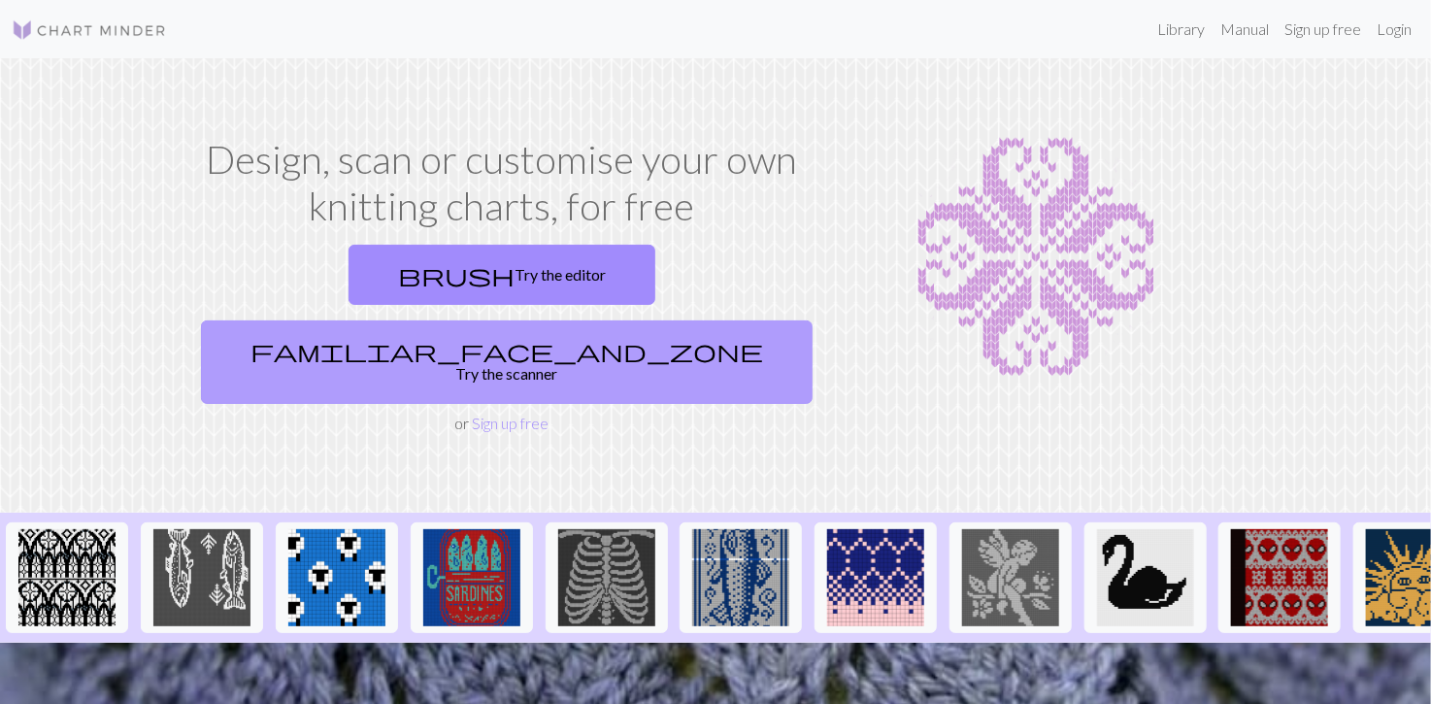
click at [686, 320] on link "familiar_face_and_zone Try the scanner" at bounding box center [507, 361] width 612 height 83
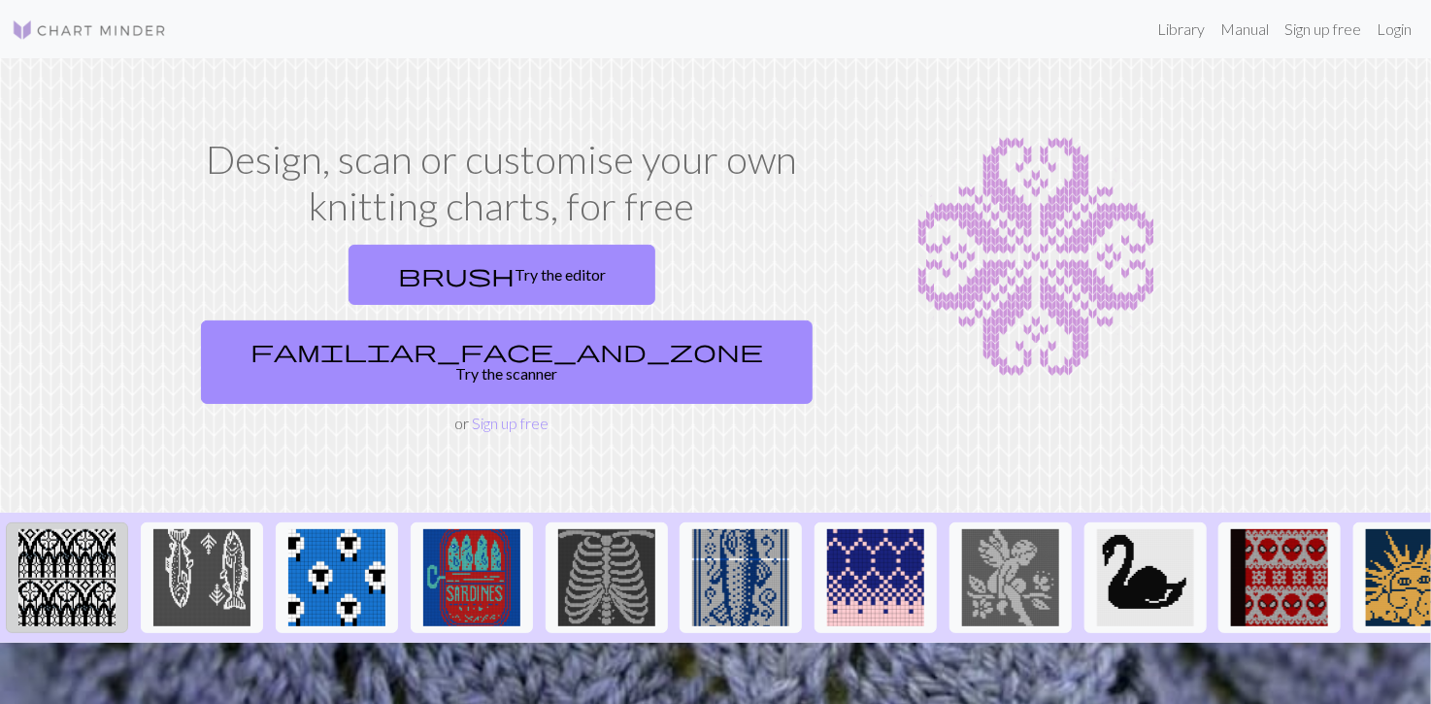
click at [73, 529] on img at bounding box center [66, 577] width 97 height 97
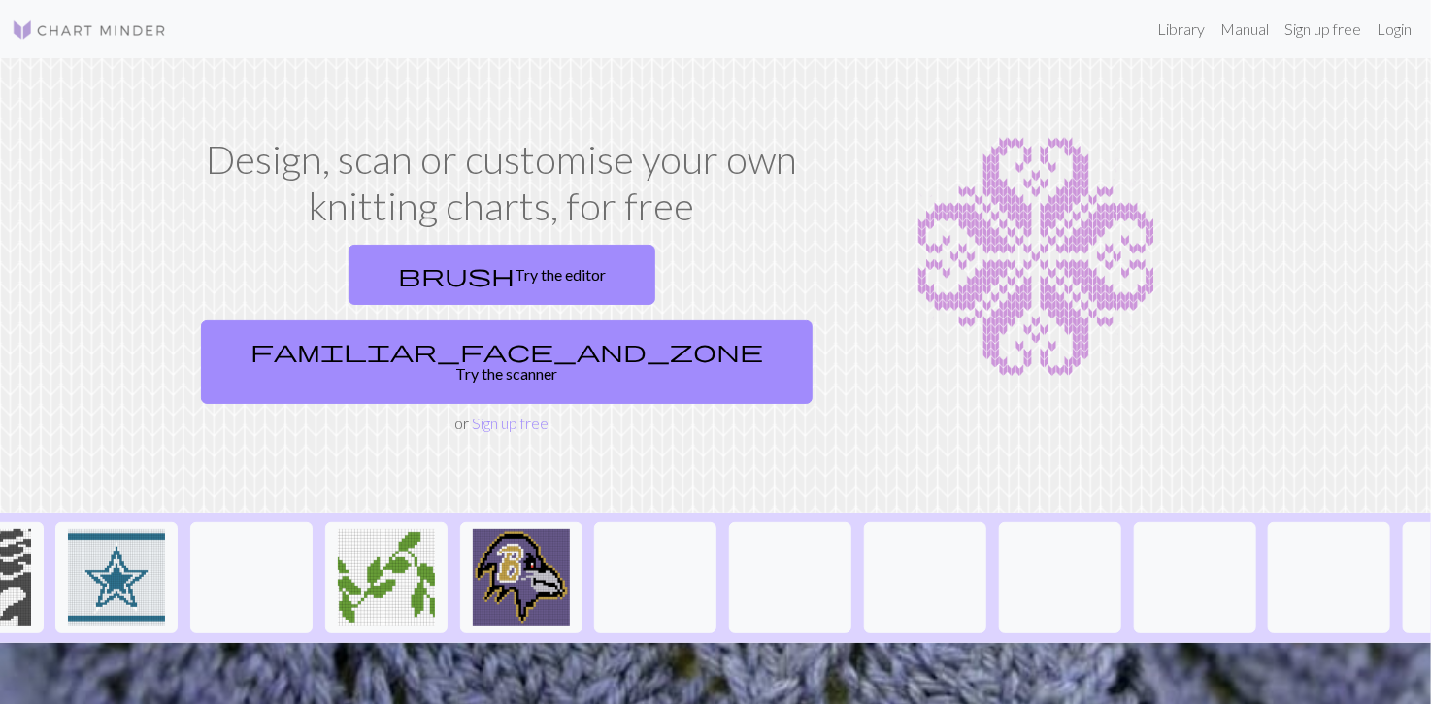
scroll to position [0, 1925]
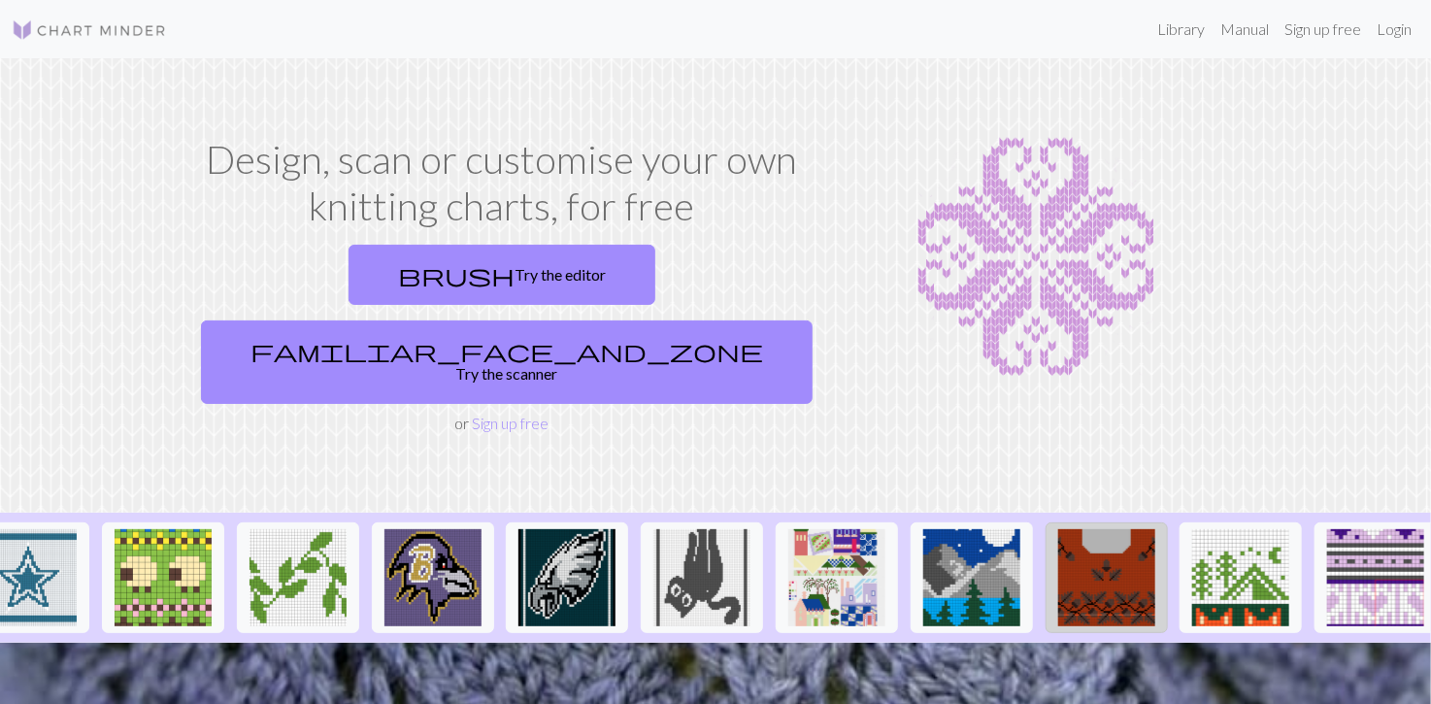
click at [1110, 529] on img at bounding box center [1106, 577] width 97 height 97
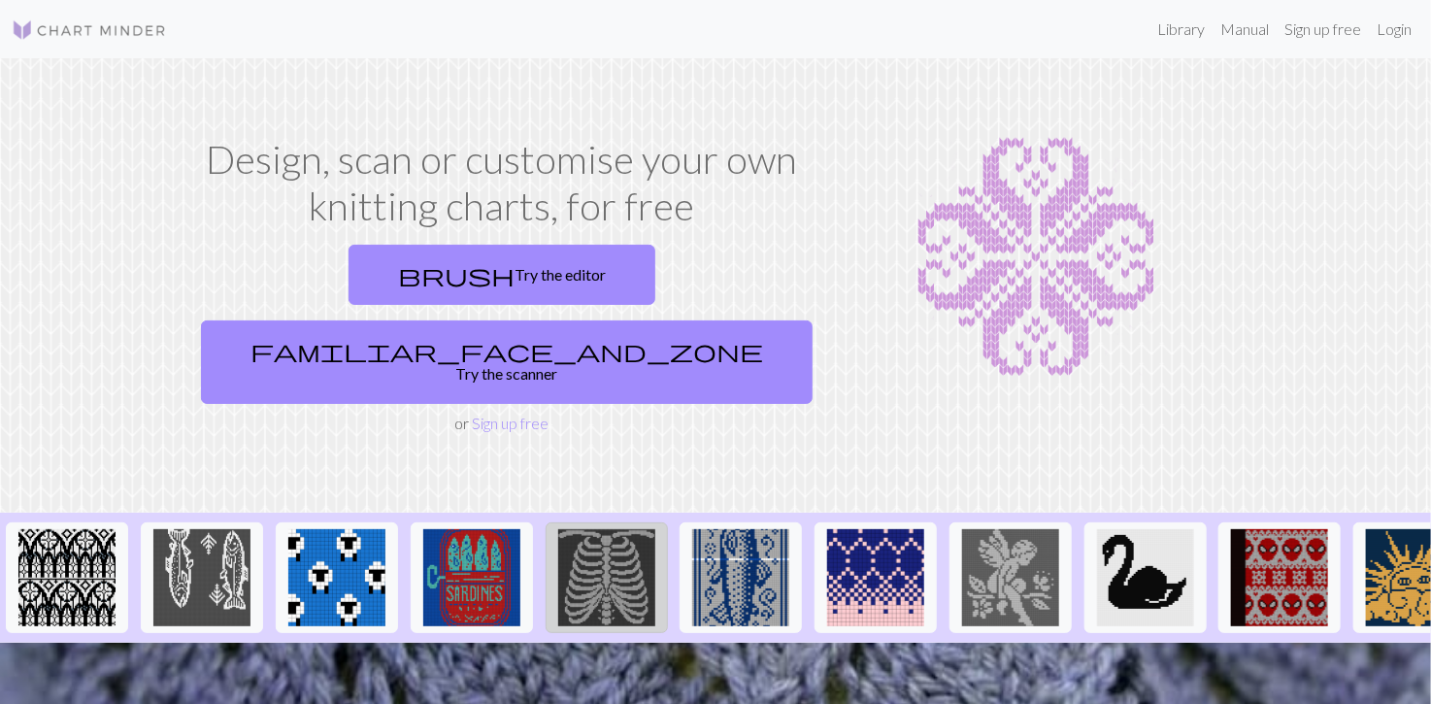
click at [592, 529] on img at bounding box center [606, 577] width 97 height 97
